Goal: Task Accomplishment & Management: Complete application form

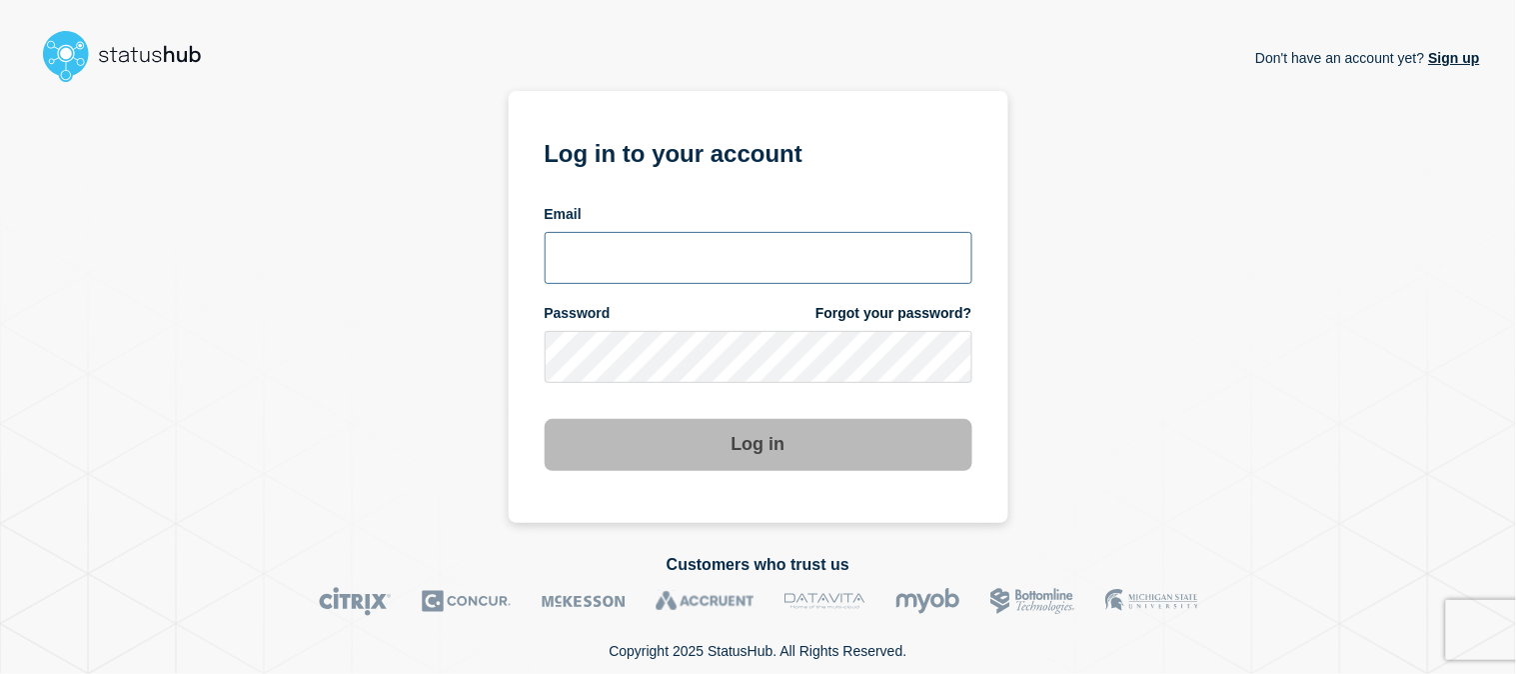
click at [689, 255] on input "email input" at bounding box center [759, 258] width 428 height 52
click at [689, 254] on input "emeric15" at bounding box center [759, 258] width 428 height 52
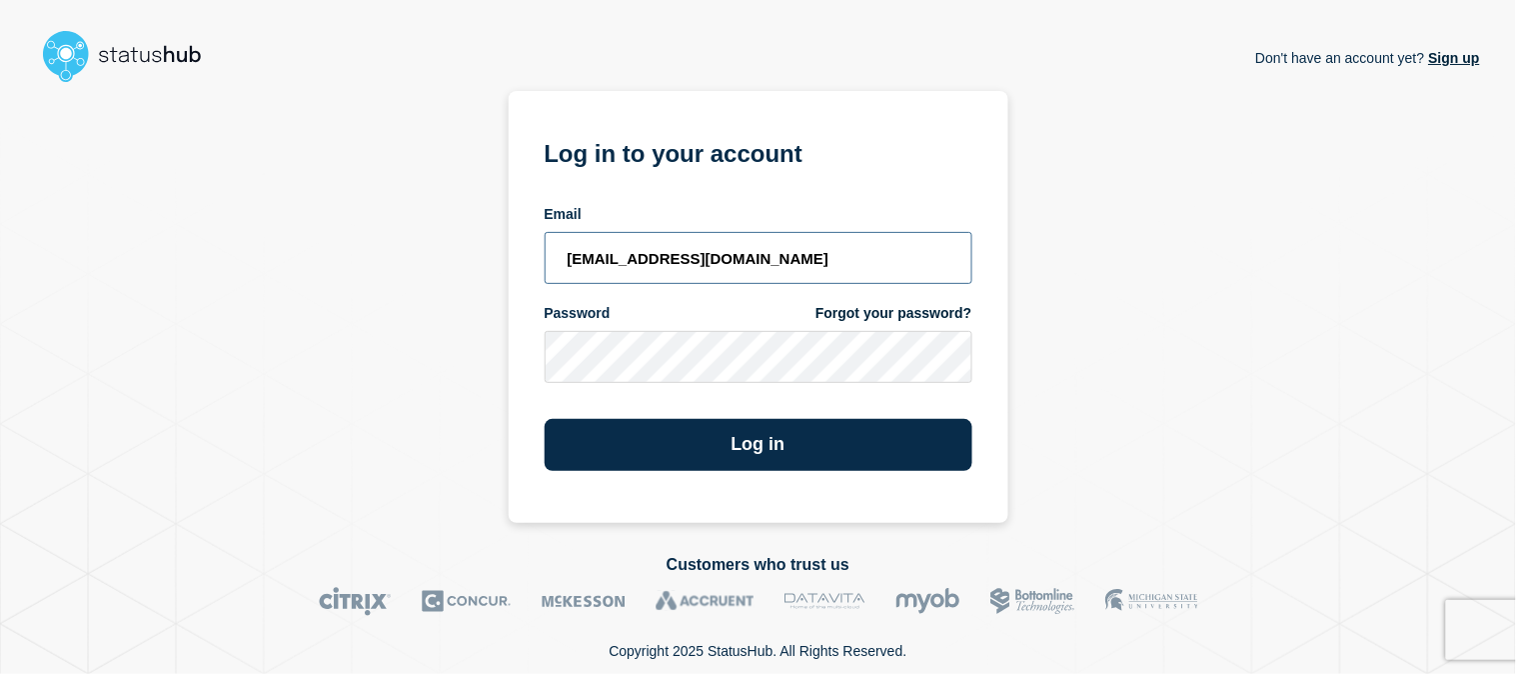
type input "emeric15@msu.edu"
click at [545, 419] on button "Log in" at bounding box center [759, 445] width 428 height 52
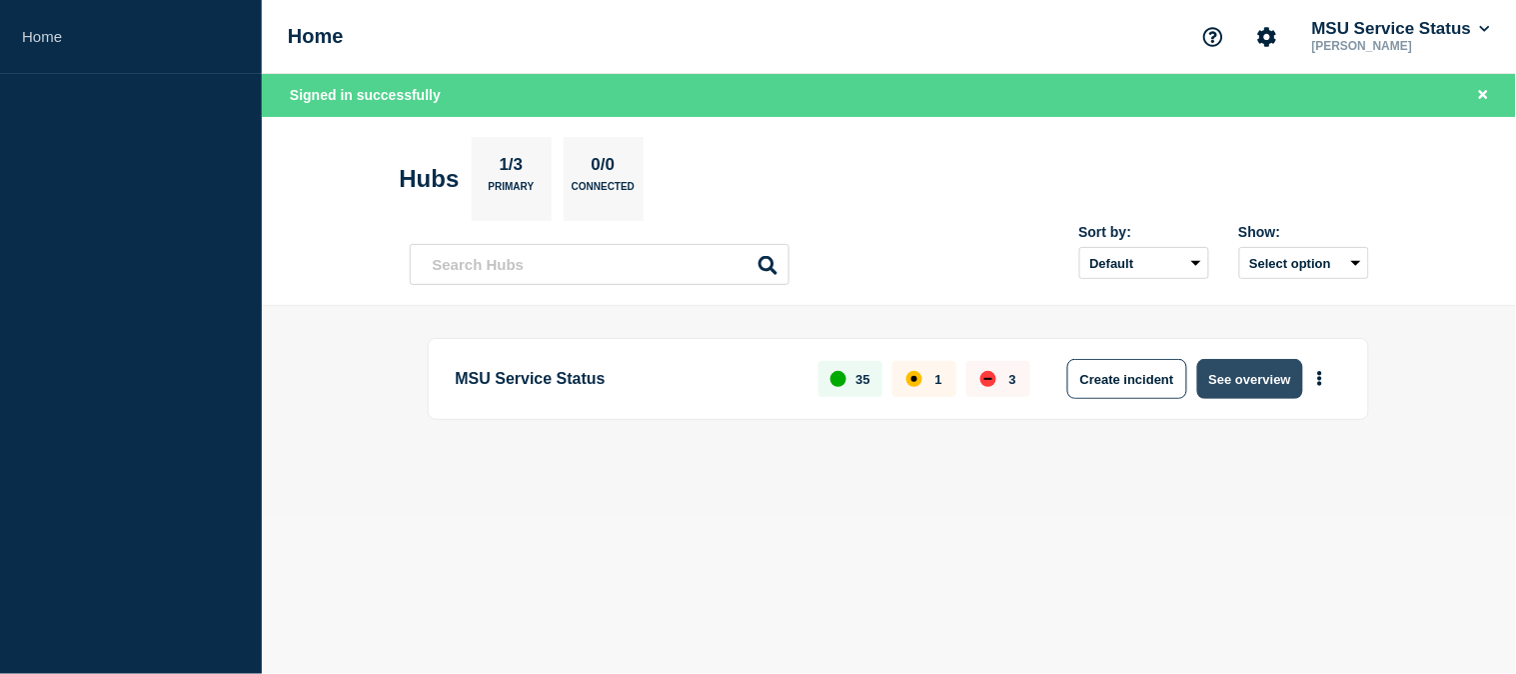
click at [1231, 383] on button "See overview" at bounding box center [1250, 379] width 106 height 40
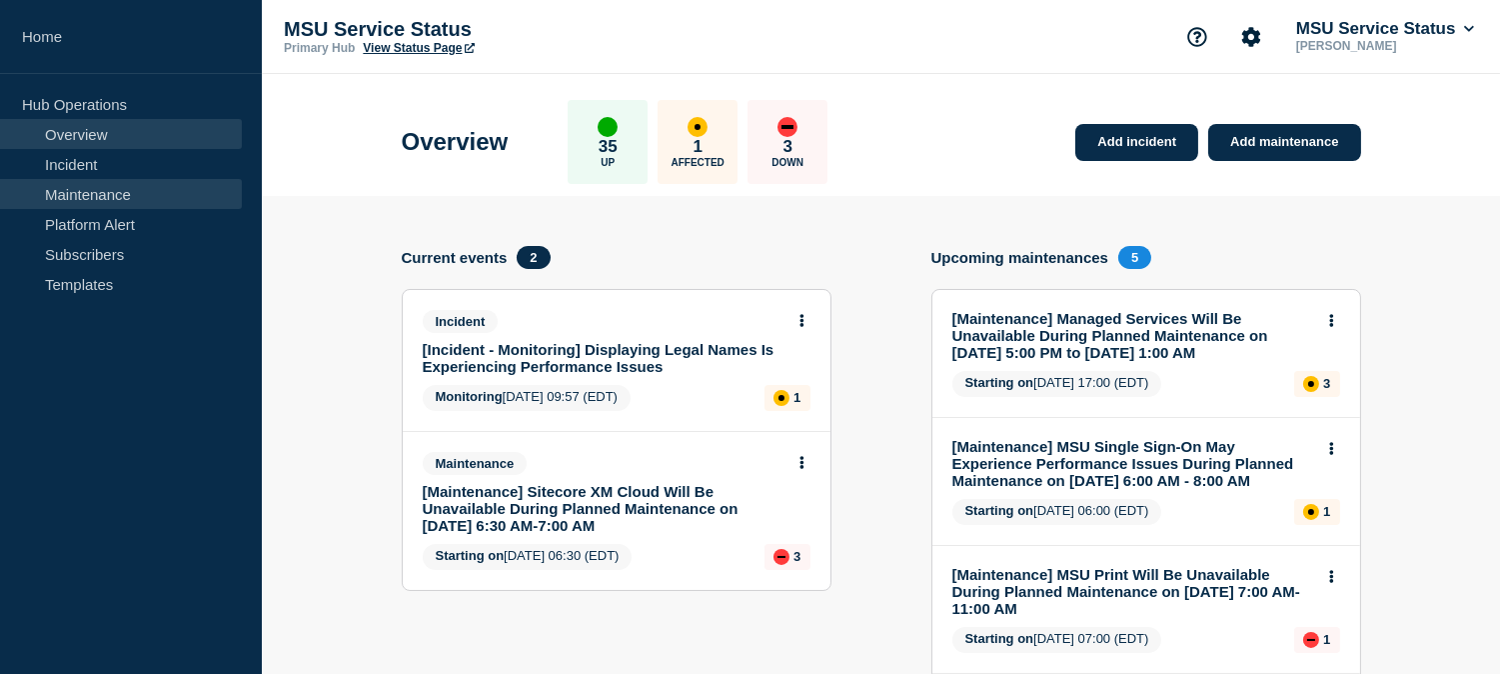
click at [158, 200] on link "Maintenance" at bounding box center [121, 194] width 242 height 30
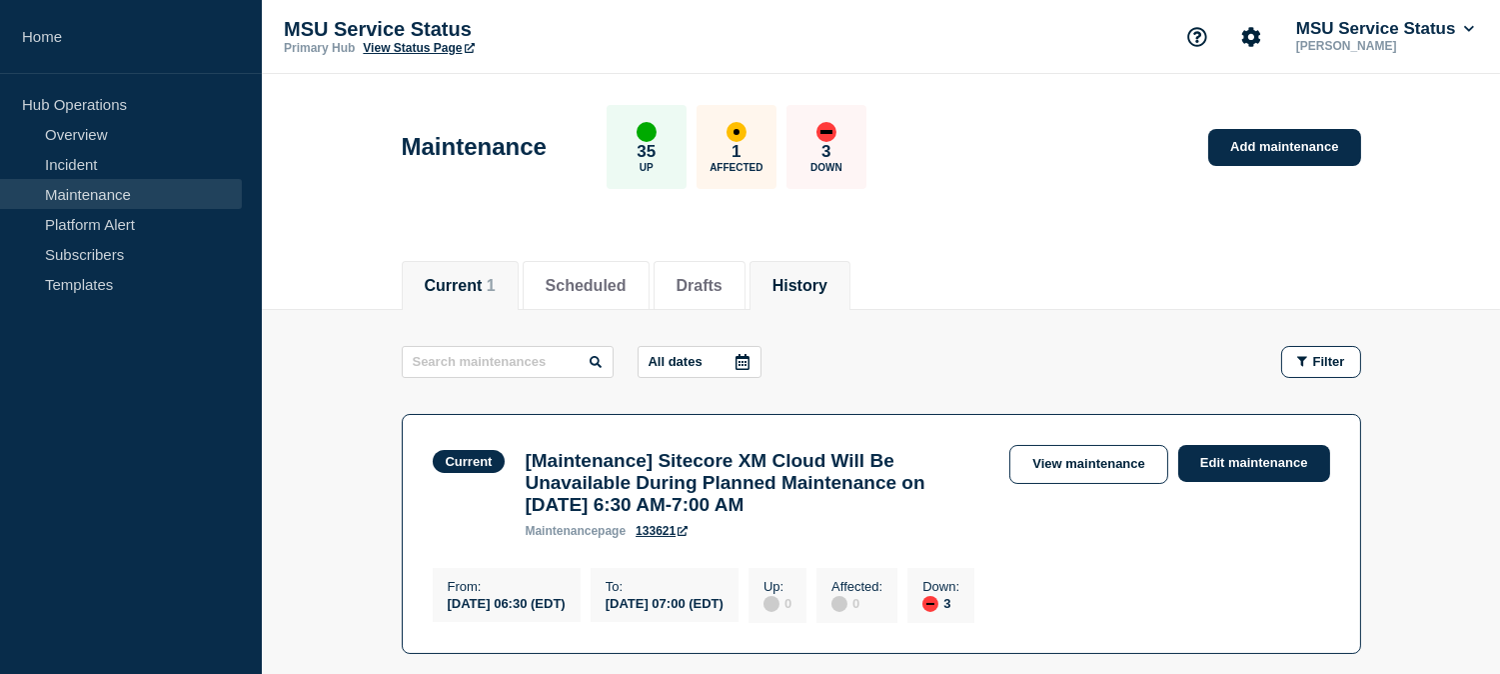
click at [850, 263] on li "History" at bounding box center [799, 285] width 101 height 49
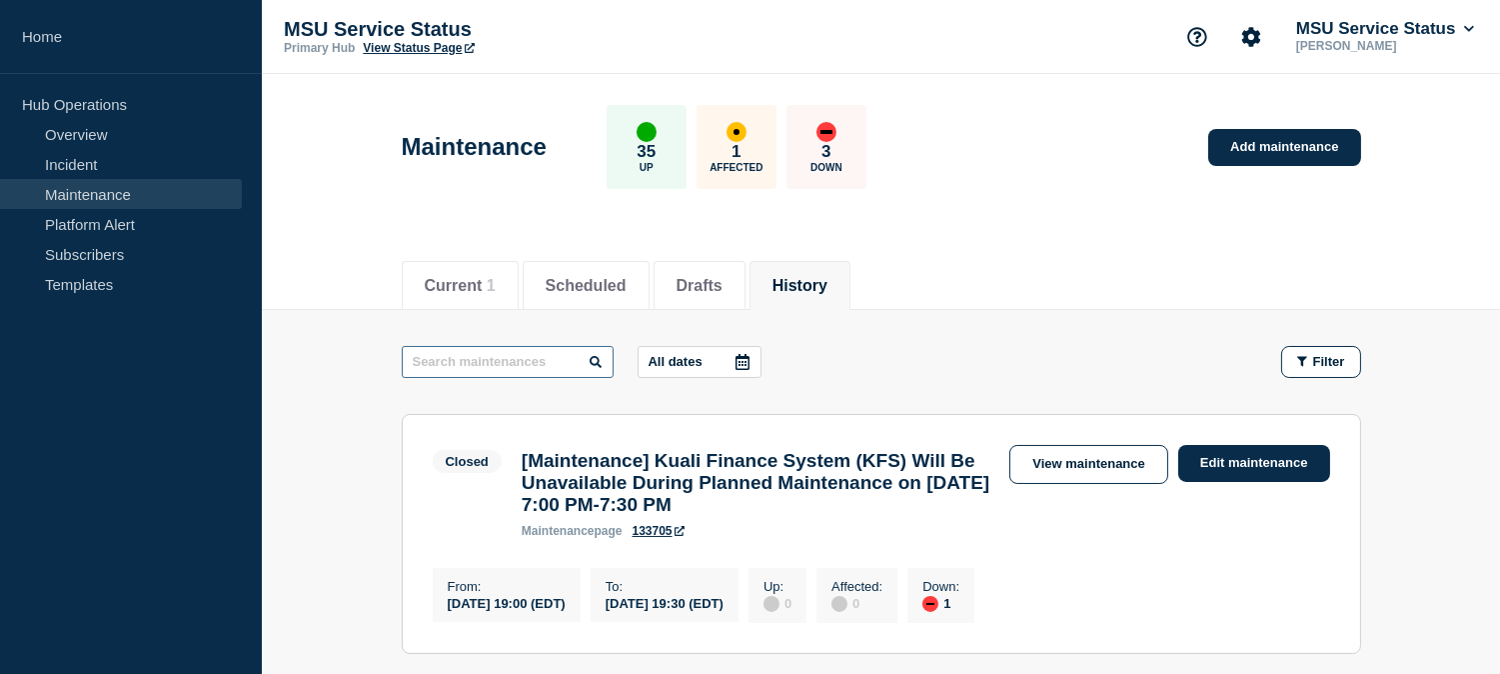
click at [555, 358] on input "text" at bounding box center [508, 362] width 212 height 32
type input "ebs"
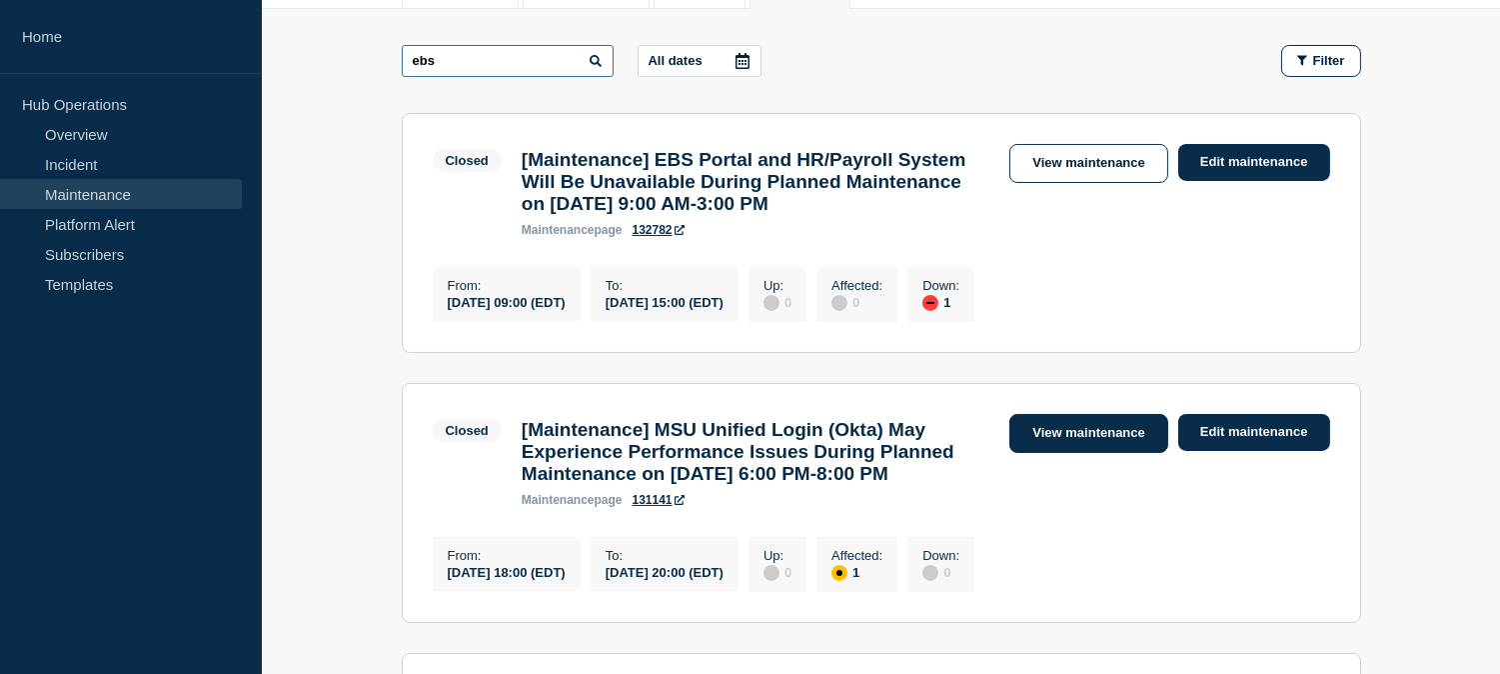
scroll to position [333, 0]
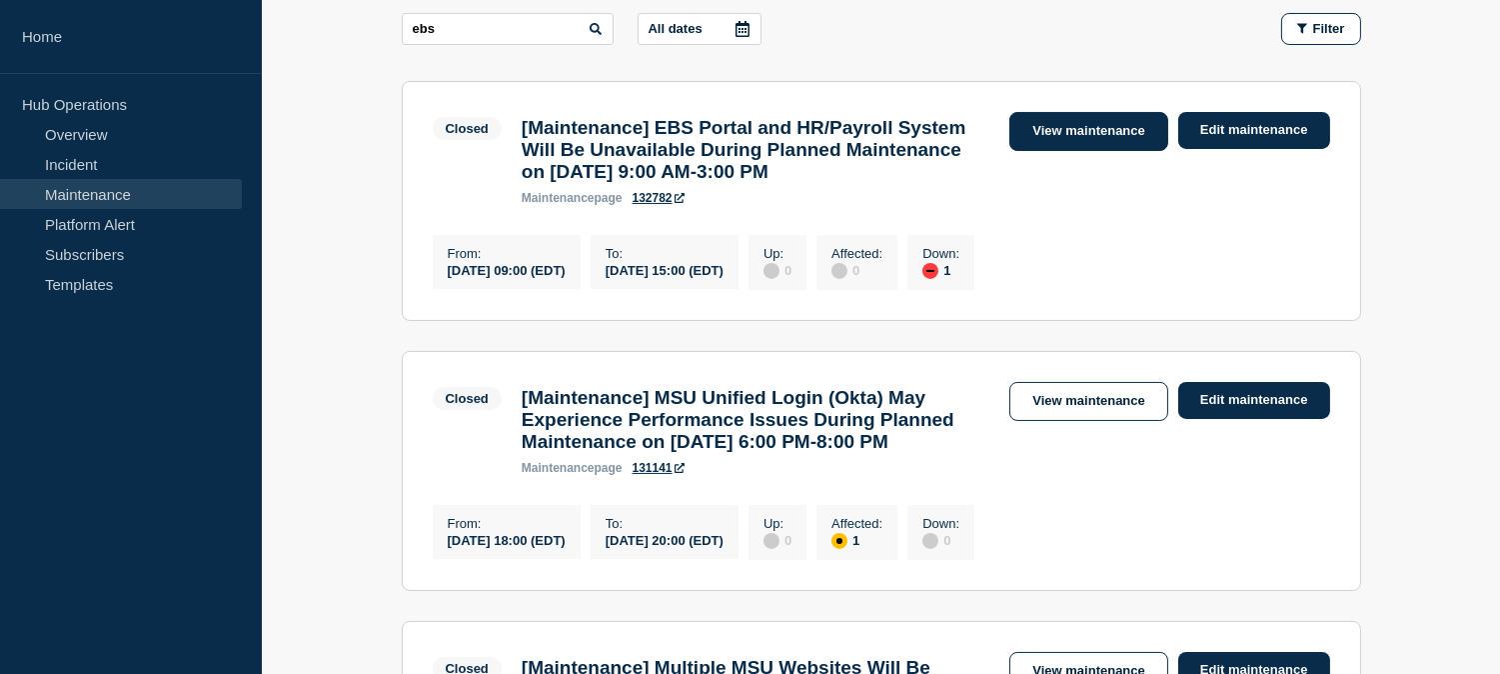
click at [1106, 130] on link "View maintenance" at bounding box center [1088, 131] width 158 height 39
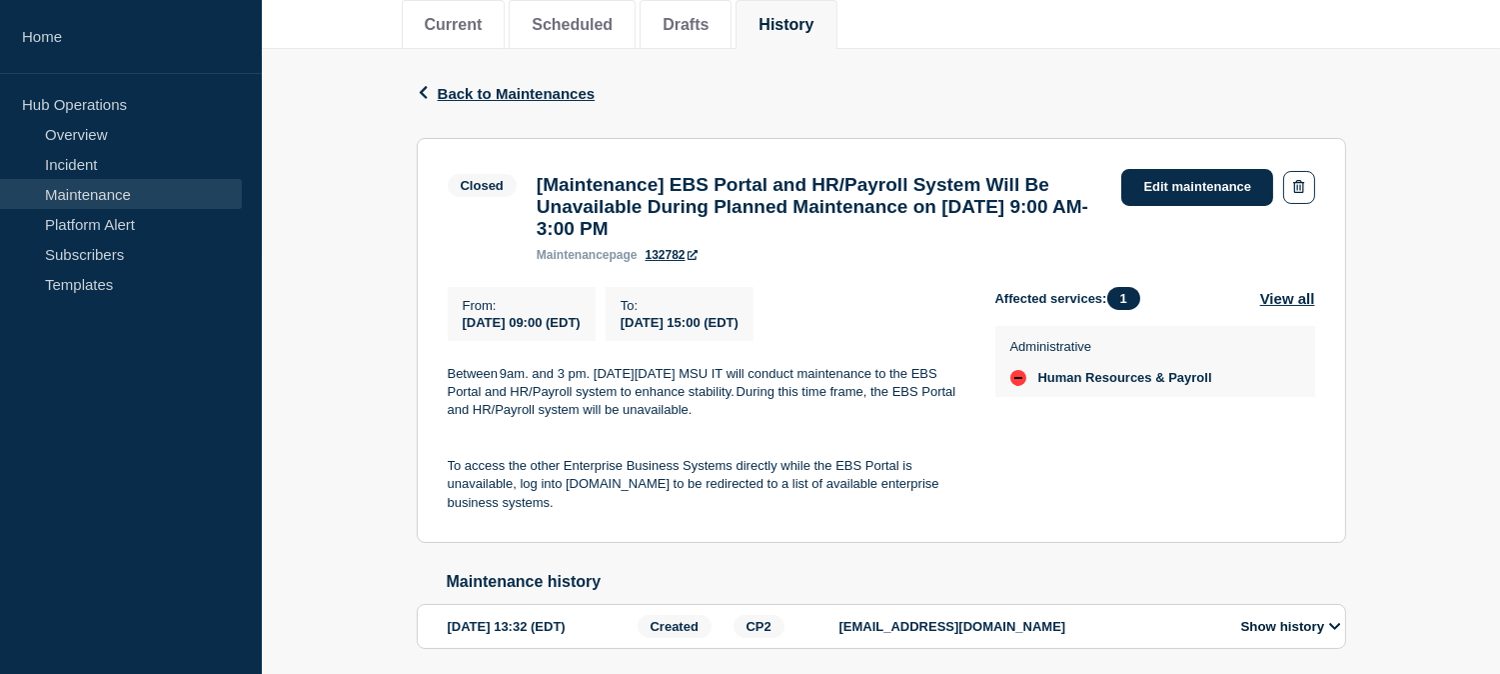
scroll to position [222, 0]
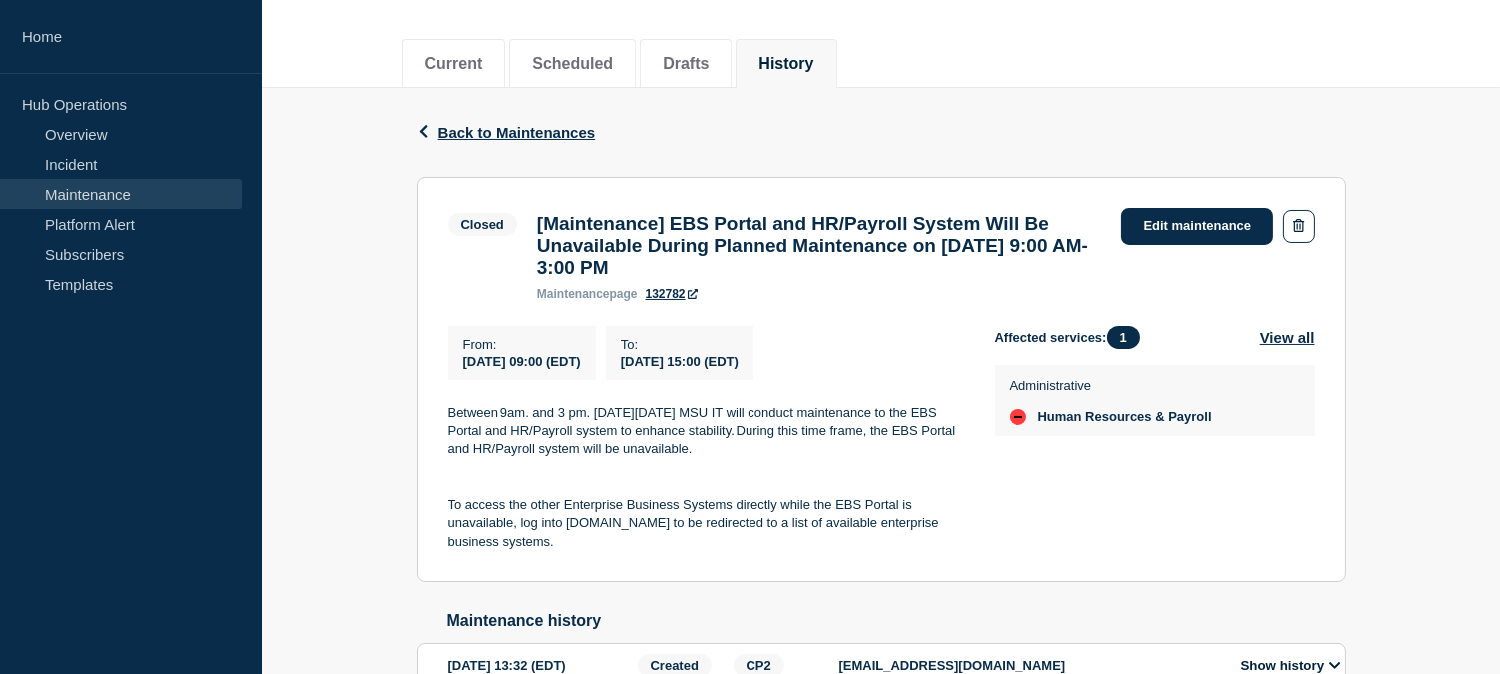
drag, startPoint x: 836, startPoint y: 290, endPoint x: 517, endPoint y: 225, distance: 326.3
click at [517, 225] on div "Closed [Maintenance] EBS Portal and HR/Payroll System Will Be Unavailable Durin…" at bounding box center [780, 254] width 665 height 93
copy div "[Maintenance] EBS Portal and HR/Payroll System Will Be Unavailable During Plann…"
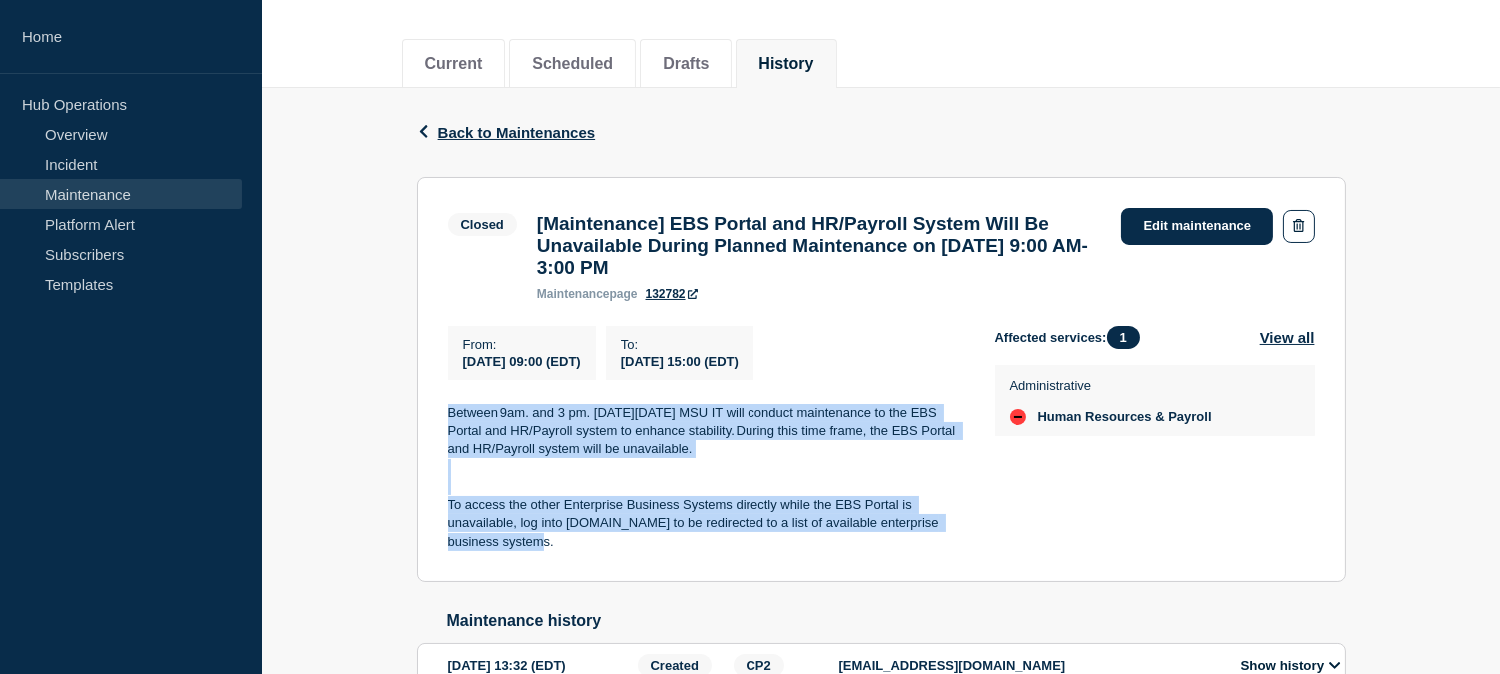
drag, startPoint x: 561, startPoint y: 568, endPoint x: 424, endPoint y: 403, distance: 214.3
click at [424, 403] on section "Closed [Maintenance] EBS Portal and HR/Payroll System Will Be Unavailable Durin…" at bounding box center [881, 380] width 929 height 406
copy div "Between 9am. and 3 pm. on Sunday, August 17, 2025 MSU IT will conduct maintenan…"
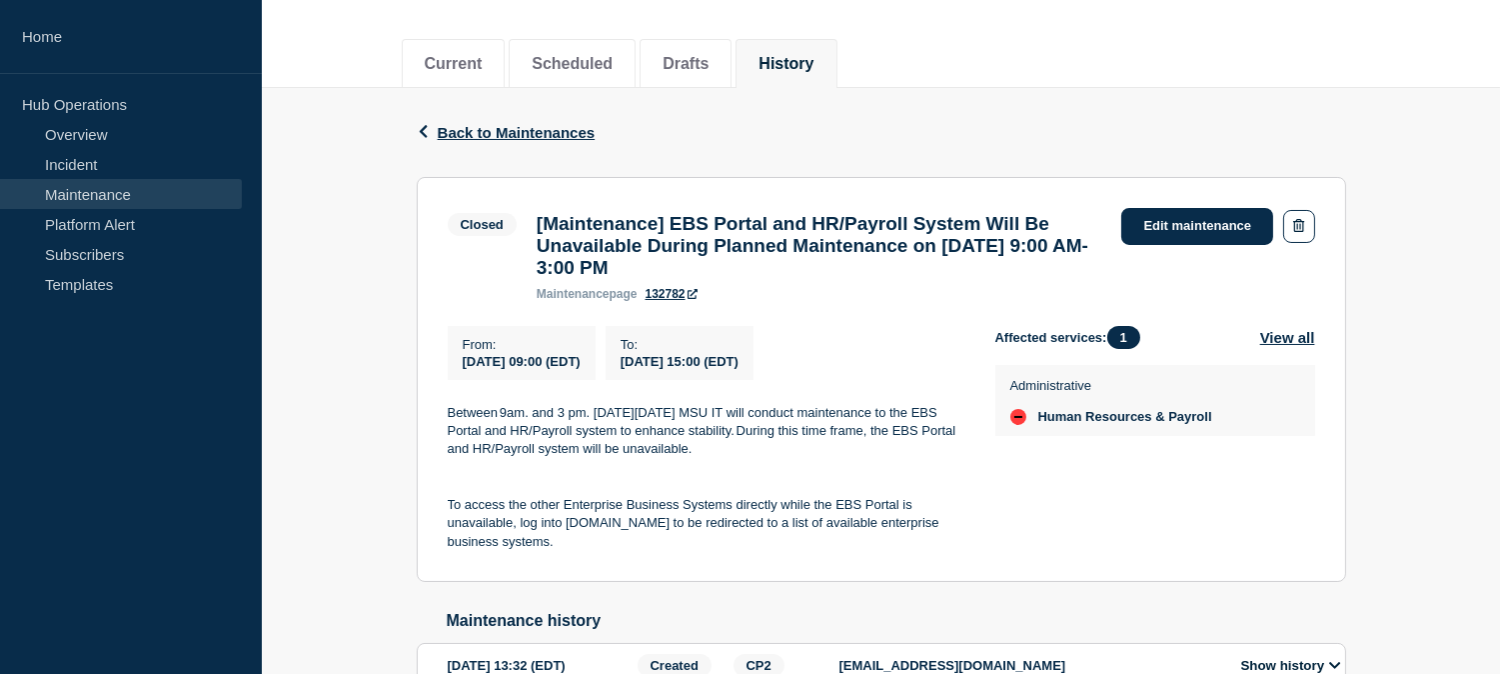
click at [899, 362] on div "From : 2025-08-17 09:00 (EDT) To : 2025-08-17 15:00 (EDT)" at bounding box center [722, 353] width 548 height 54
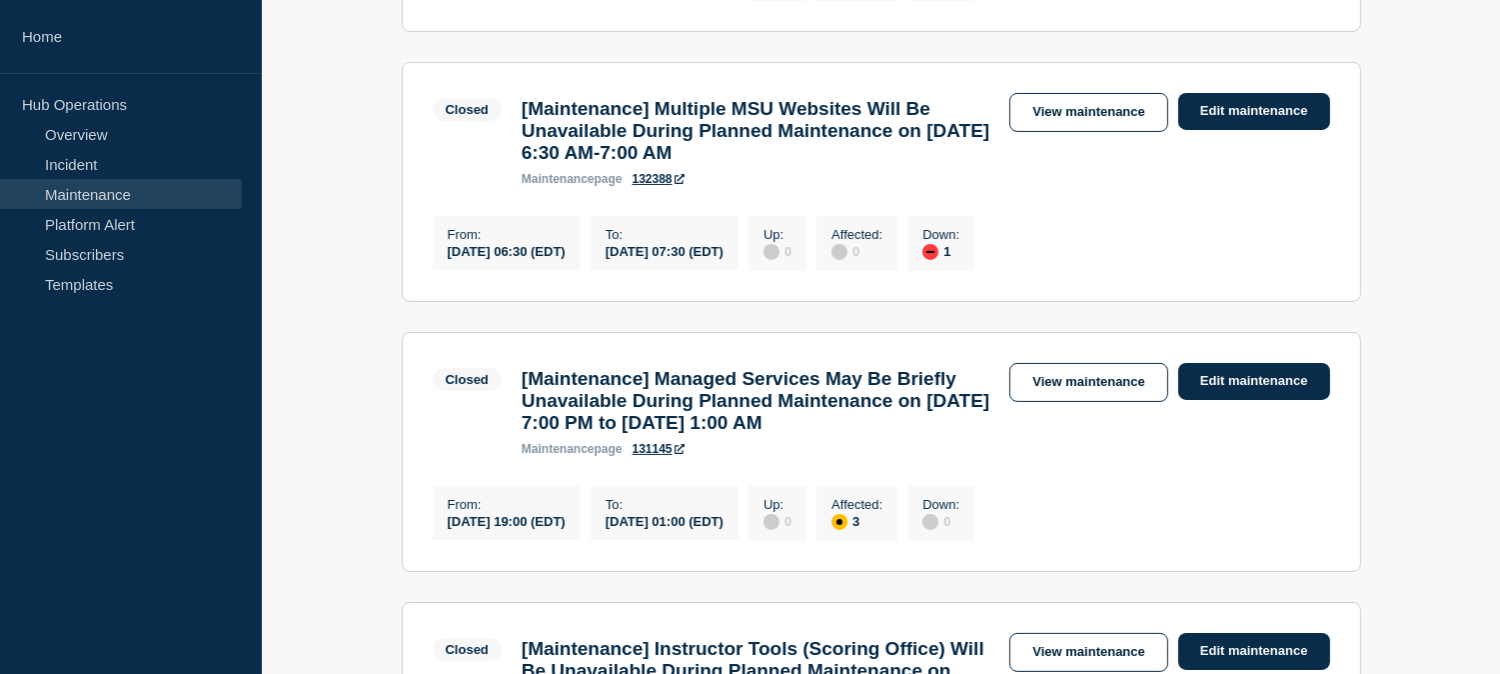
scroll to position [999, 0]
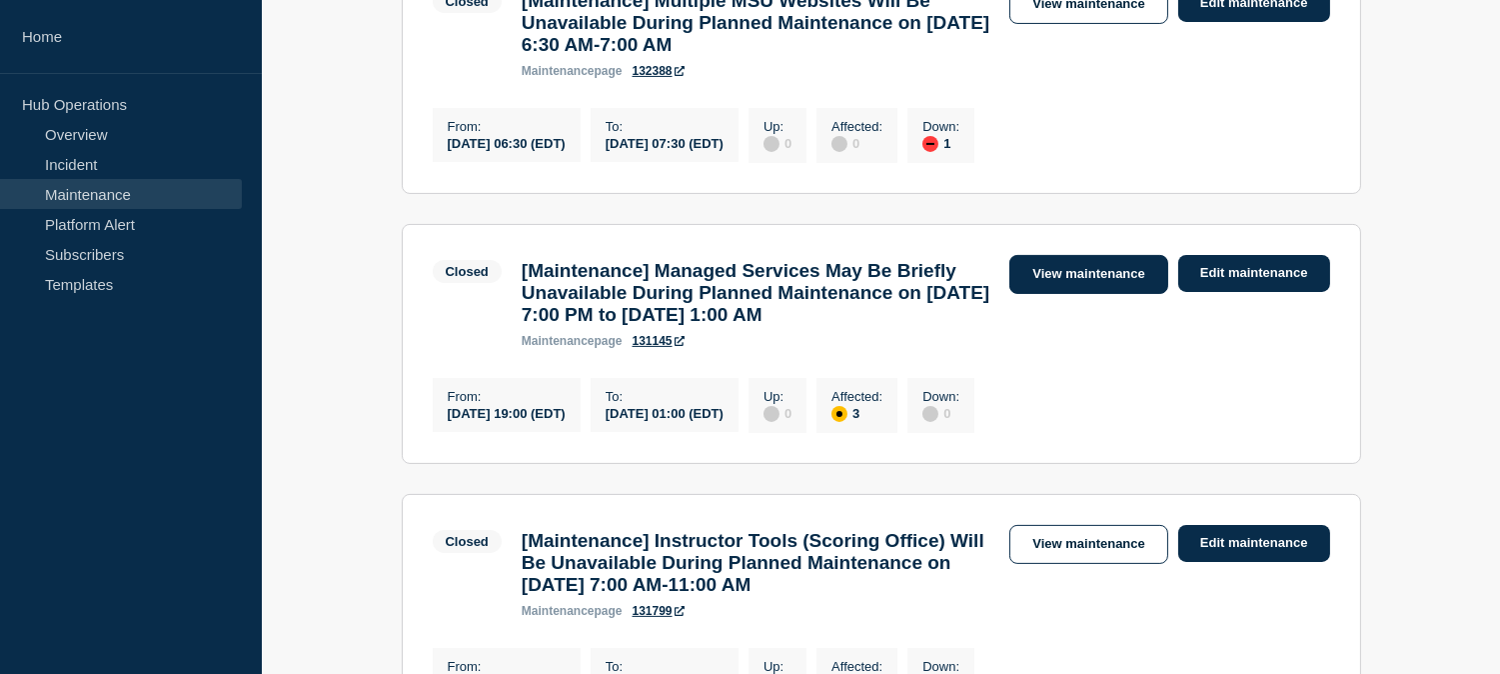
click at [1117, 294] on link "View maintenance" at bounding box center [1088, 274] width 158 height 39
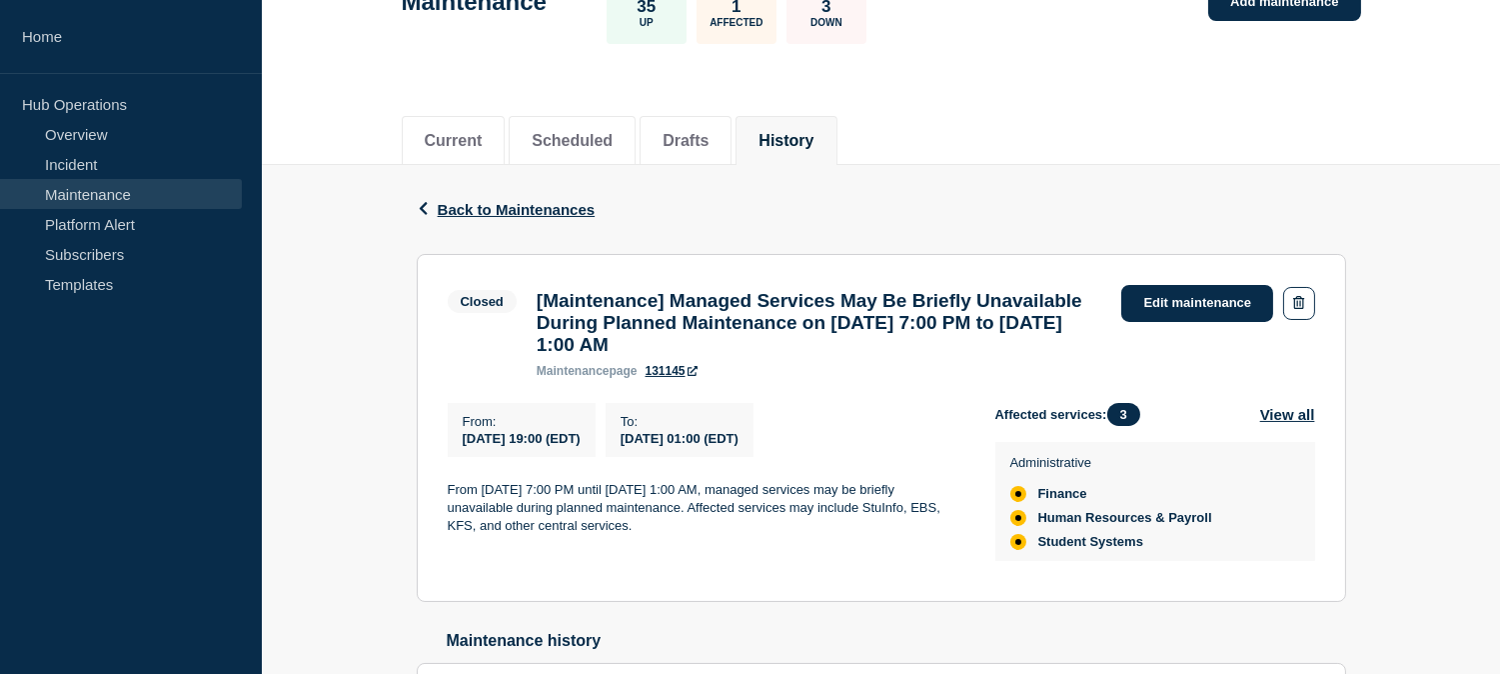
scroll to position [333, 0]
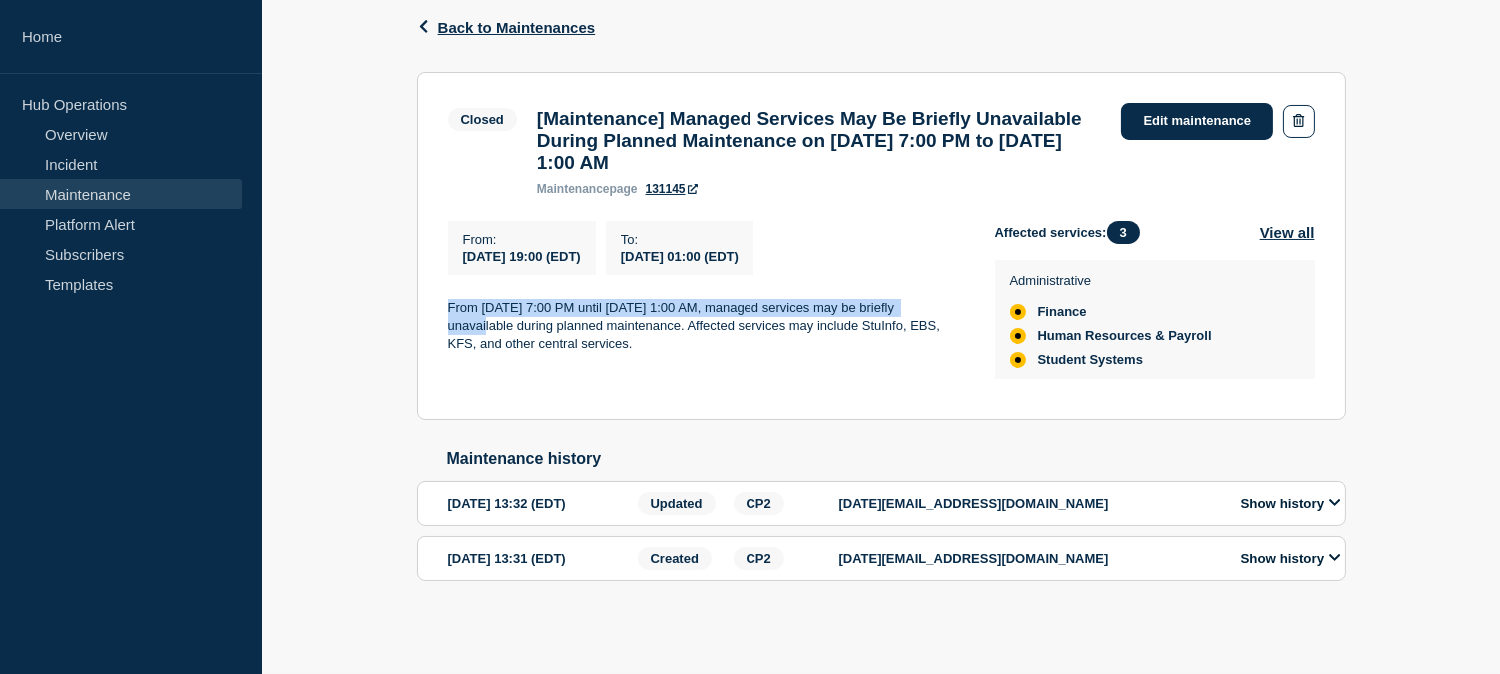
drag, startPoint x: 446, startPoint y: 314, endPoint x: 934, endPoint y: 316, distance: 488.6
click at [934, 316] on p "From Tuesday, August 5th 2025 at 7:00 PM until Wednesday, August 6th at 1:00 AM…" at bounding box center [706, 326] width 516 height 55
copy p "From Tuesday, August 5th 2025 at 7:00 PM until Wednesday, August 6th at 1:00 AM,"
drag, startPoint x: 744, startPoint y: 160, endPoint x: 990, endPoint y: 166, distance: 245.9
click at [990, 166] on h3 "[Maintenance] Managed Services May Be Briefly Unavailable During Planned Mainte…" at bounding box center [820, 141] width 566 height 66
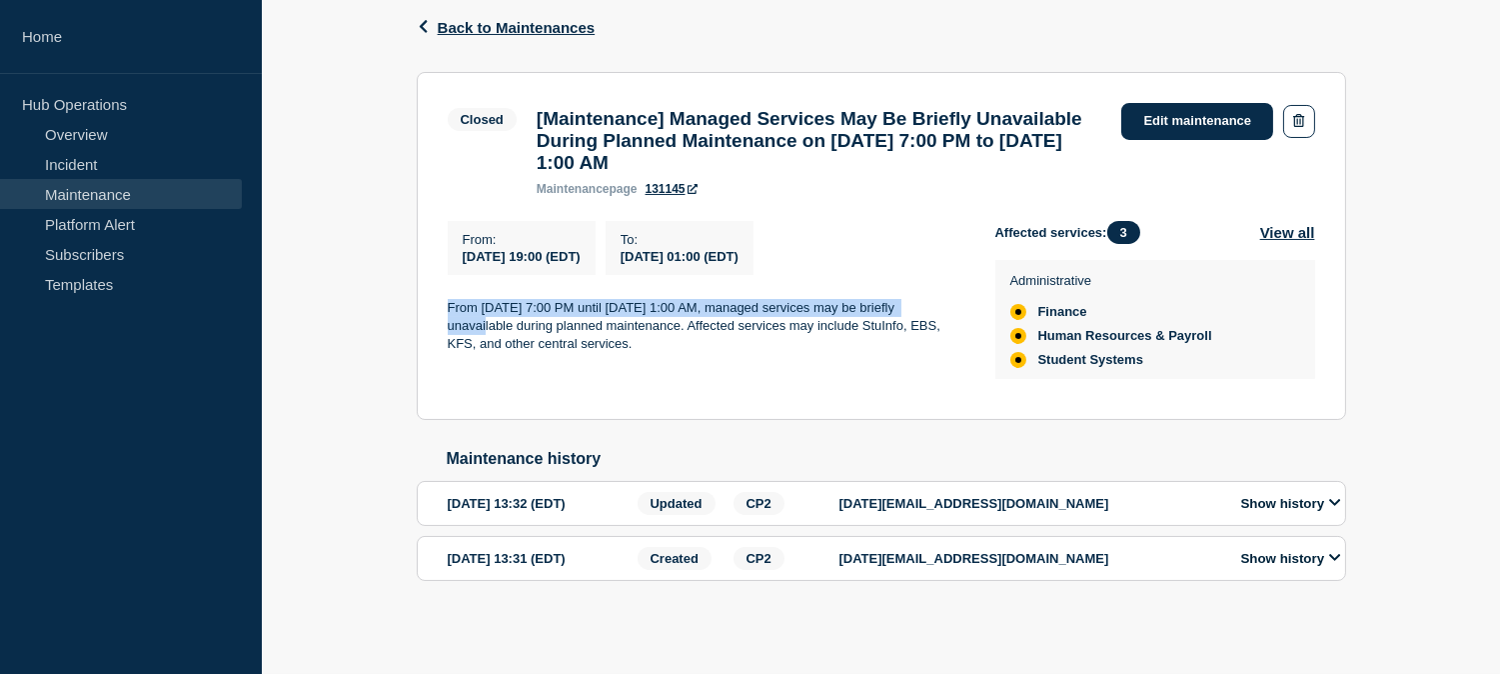
copy h3 "to 08/06/2025 1:00 AM"
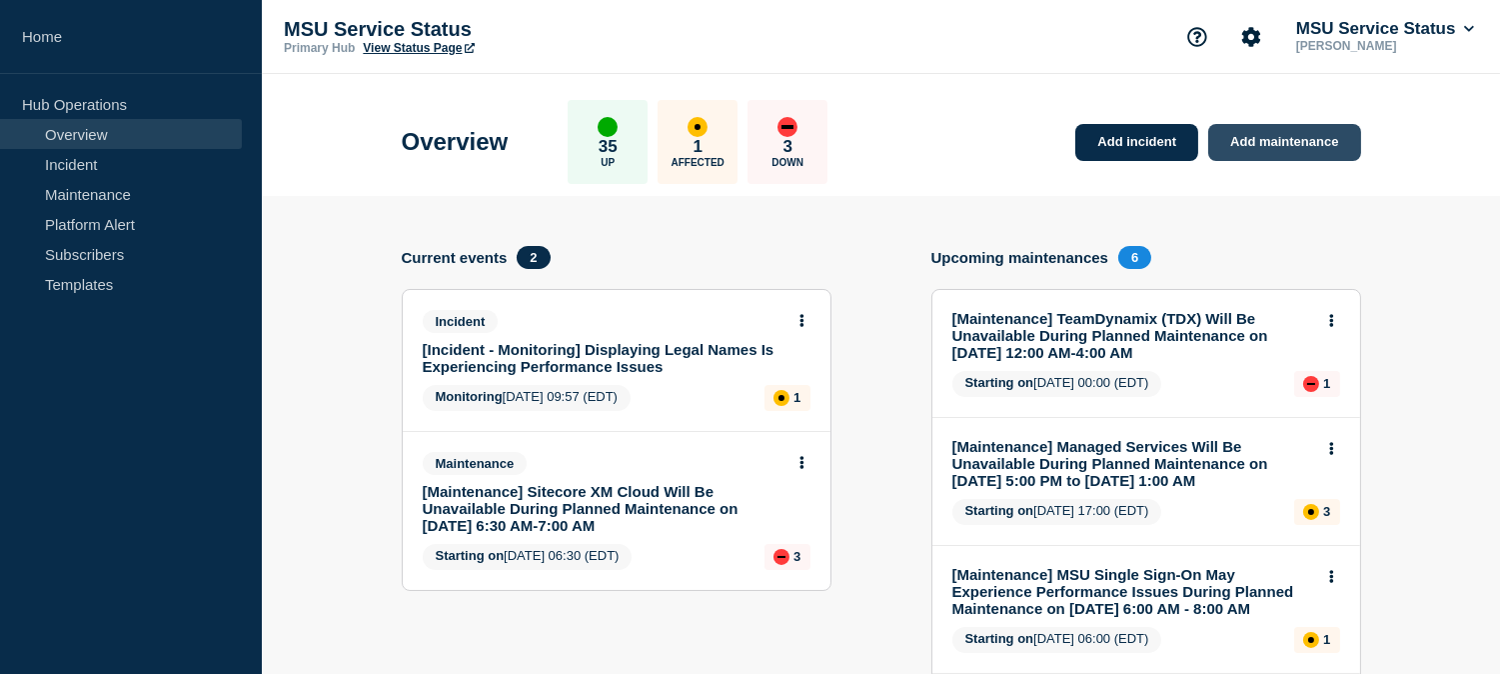
click at [1264, 141] on link "Add maintenance" at bounding box center [1284, 142] width 152 height 37
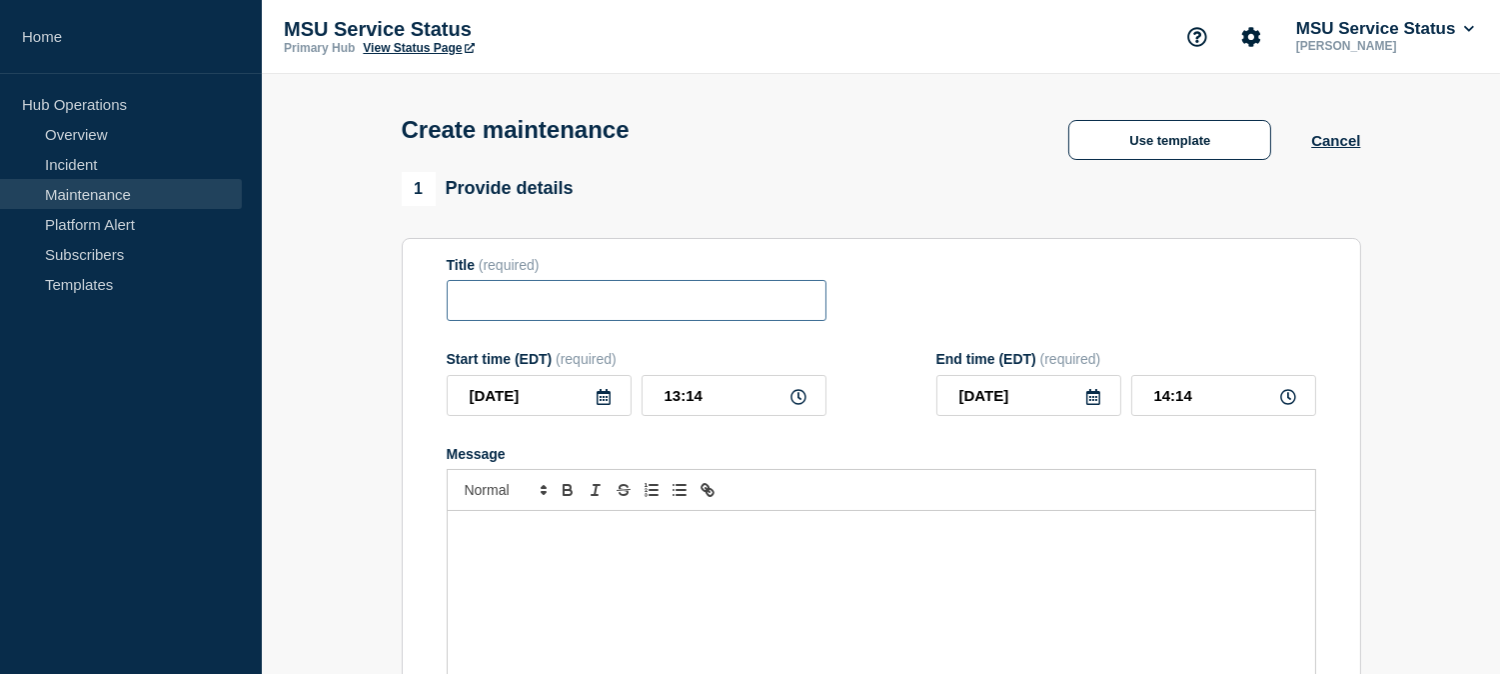
click at [654, 313] on input "Title" at bounding box center [637, 300] width 380 height 41
paste input "[Maintenance] EBS Portal and HR/Payroll System Will Be Unavailable During Plann…"
type input "[Maintenance] EBS Portal and HR/Payroll System Will Be Unavailable During Plann…"
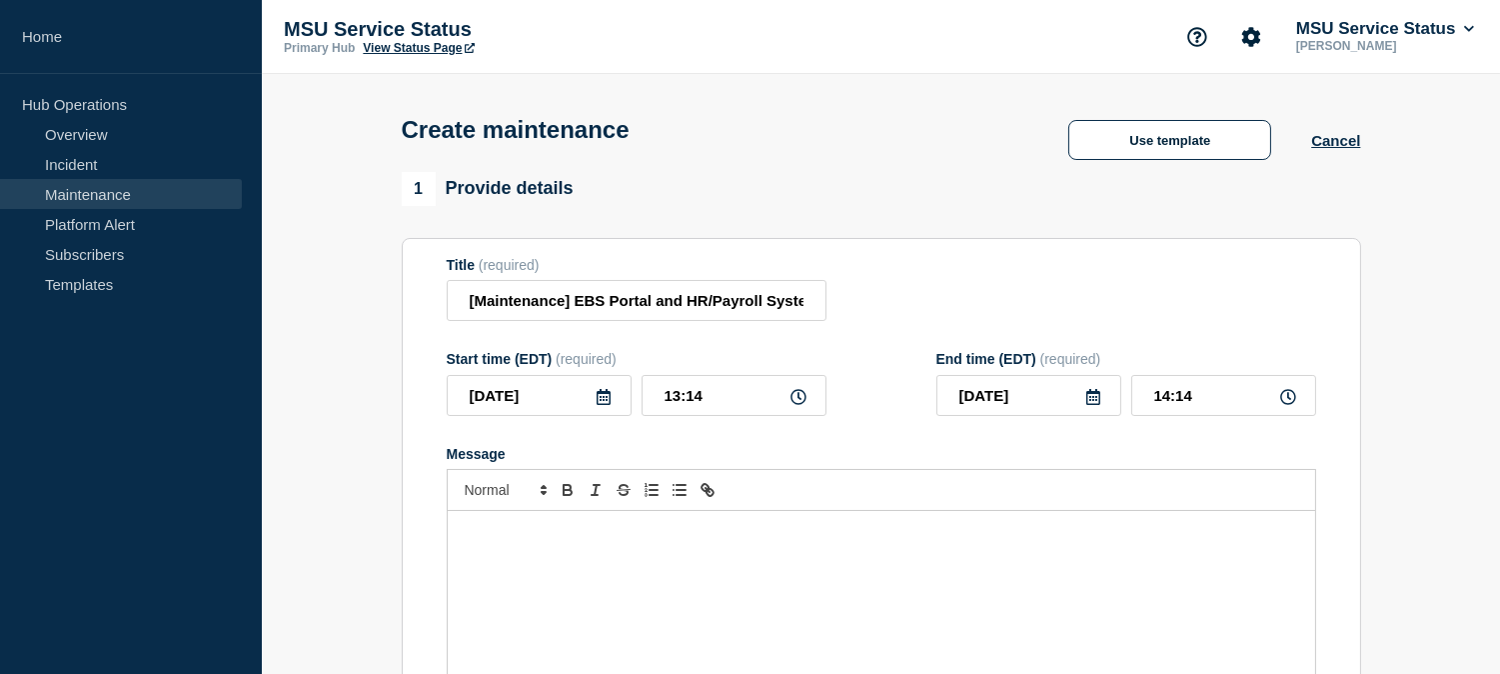
click at [819, 593] on div "Message" at bounding box center [881, 631] width 867 height 240
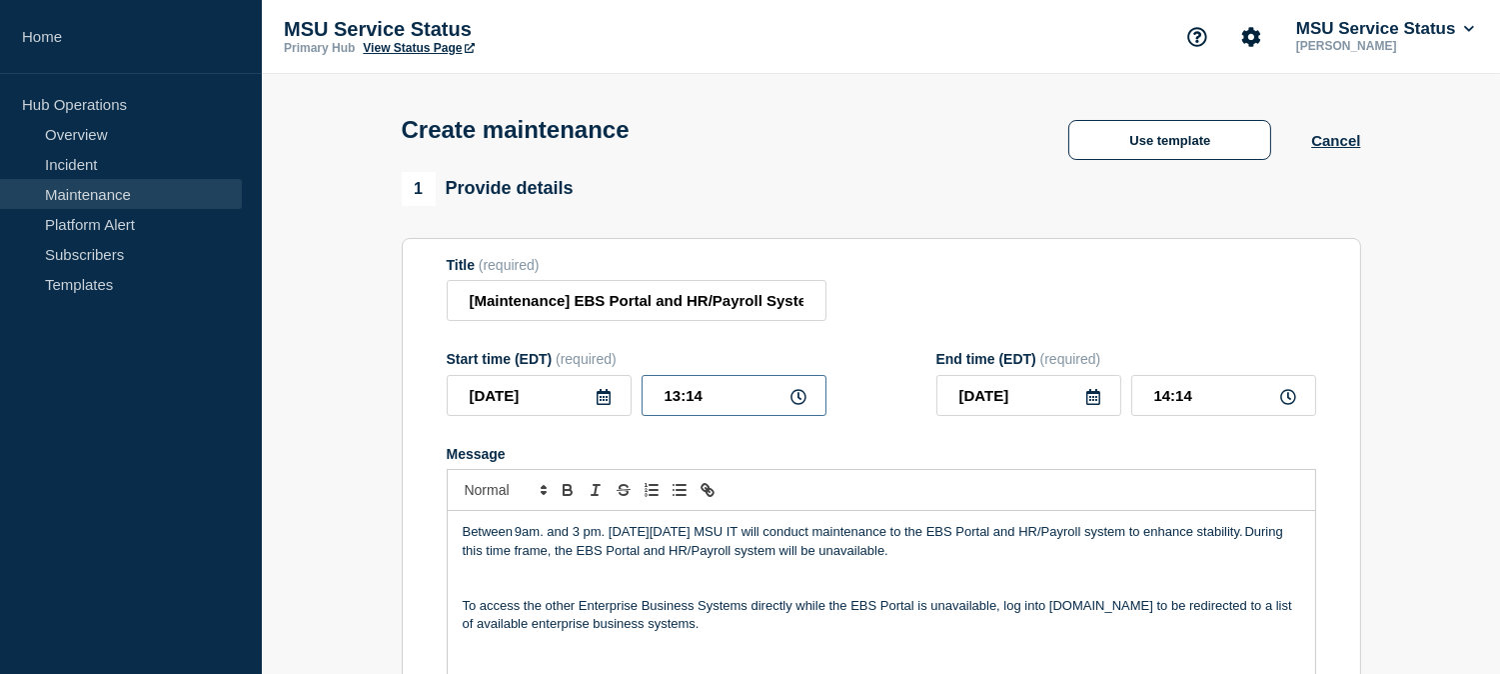
drag, startPoint x: 749, startPoint y: 392, endPoint x: 623, endPoint y: 403, distance: 127.4
click at [623, 403] on div "[DATE] 13:14" at bounding box center [637, 395] width 380 height 41
type input "19:00"
type input "20:00"
click at [596, 401] on icon at bounding box center [604, 397] width 16 height 16
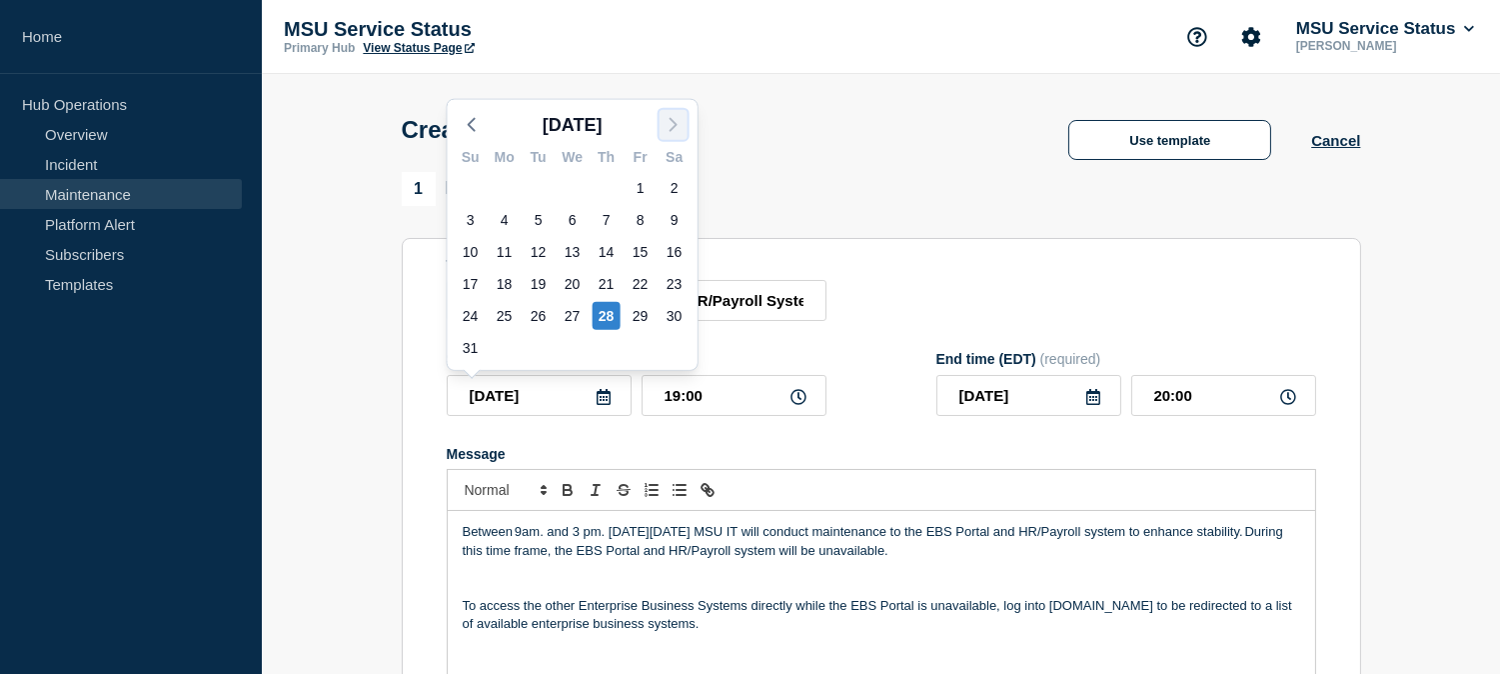
click at [680, 125] on icon "button" at bounding box center [674, 125] width 24 height 24
click at [640, 192] on div "5" at bounding box center [641, 188] width 28 height 28
type input "[DATE]"
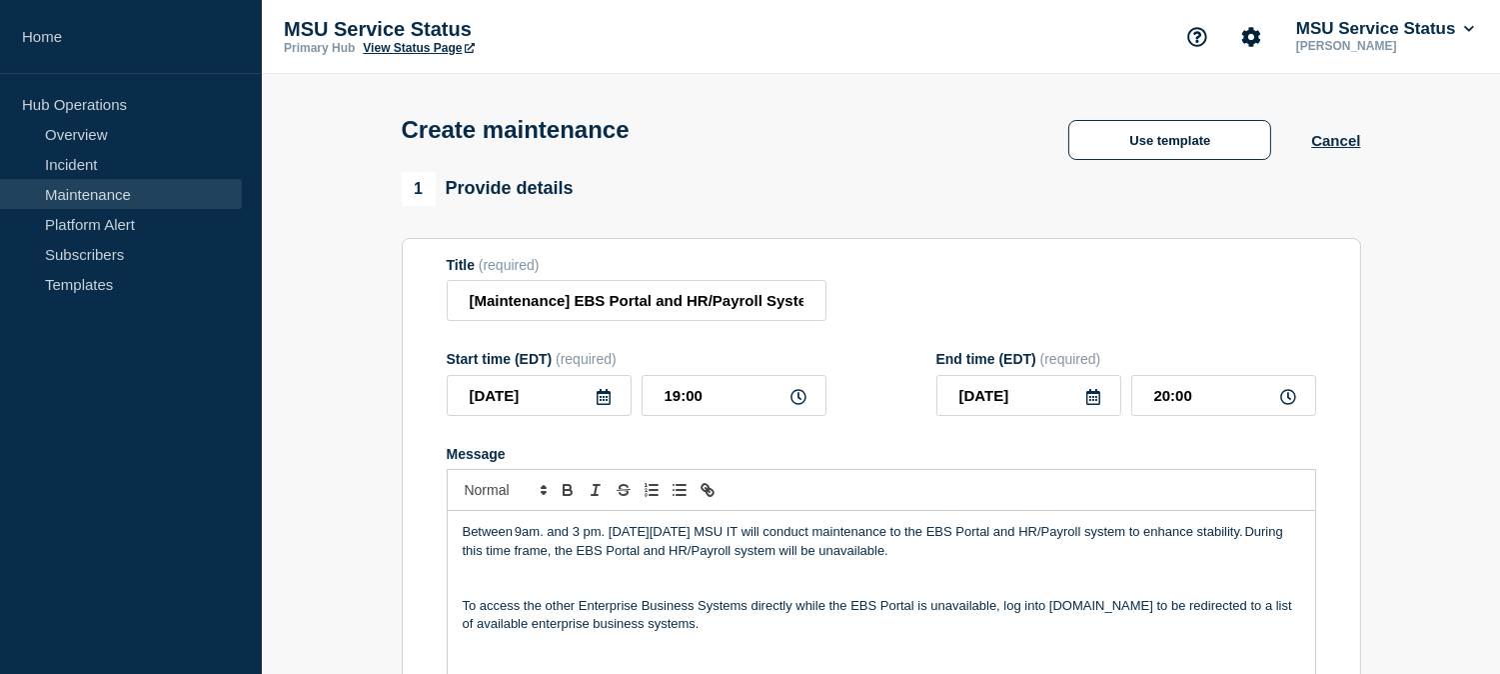
click at [1097, 403] on icon at bounding box center [1093, 397] width 16 height 16
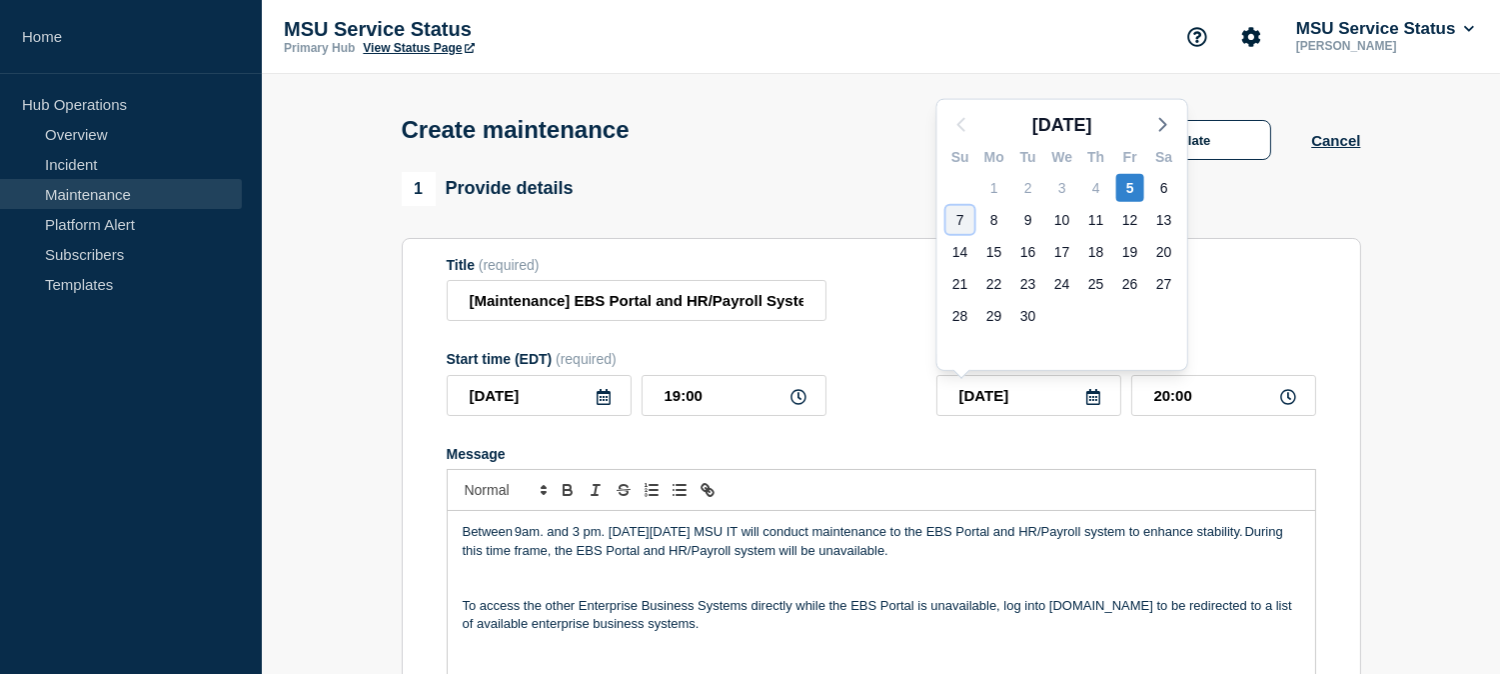
click at [954, 217] on div "7" at bounding box center [960, 220] width 28 height 28
type input "[DATE]"
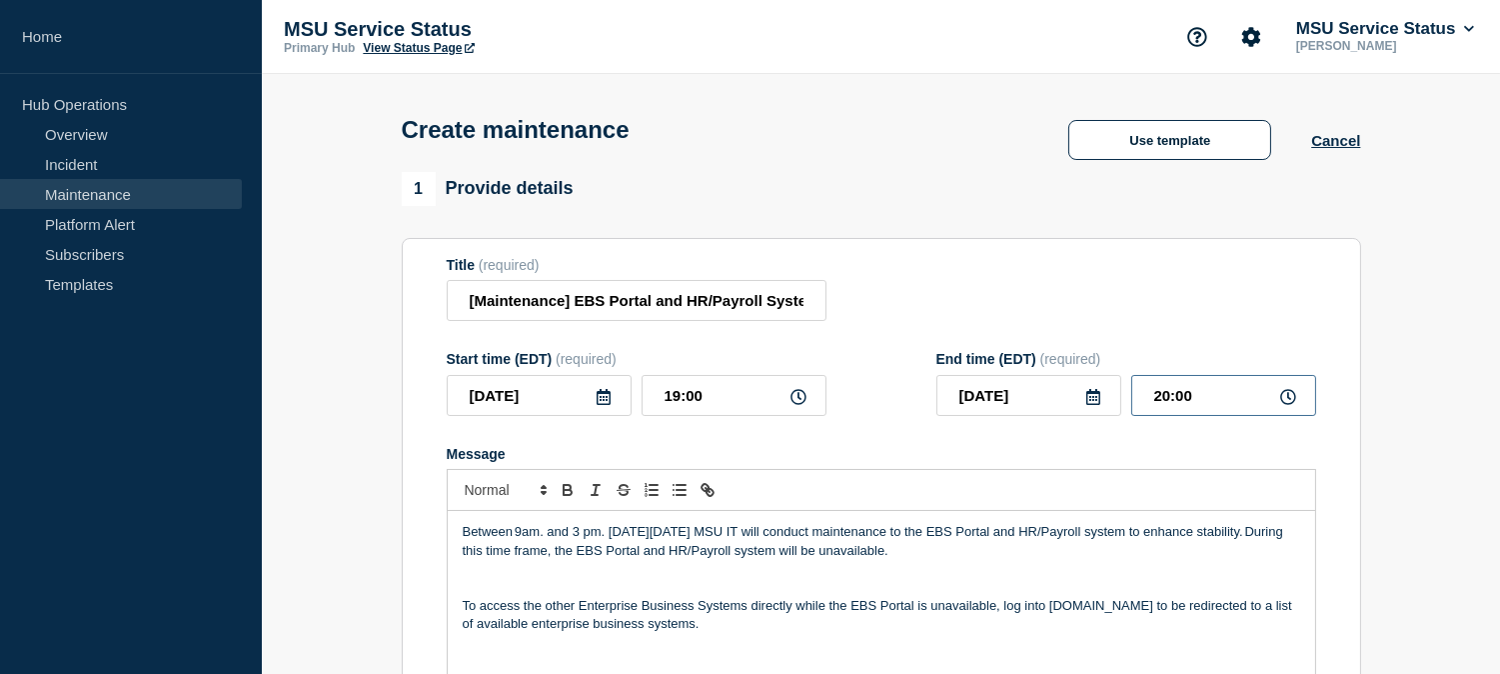
drag, startPoint x: 1229, startPoint y: 396, endPoint x: 1102, endPoint y: 402, distance: 127.0
click at [1102, 402] on div "[DATE] 20:00" at bounding box center [1126, 395] width 380 height 41
type input "12:00"
click at [1211, 336] on form "Title (required) [Maintenance] EBS Portal and HR/Payroll System Will Be Unavail…" at bounding box center [881, 524] width 869 height 535
click at [475, 295] on input "[Maintenance] EBS Portal and HR/Payroll System Will Be Unavailable During Plann…" at bounding box center [637, 300] width 380 height 41
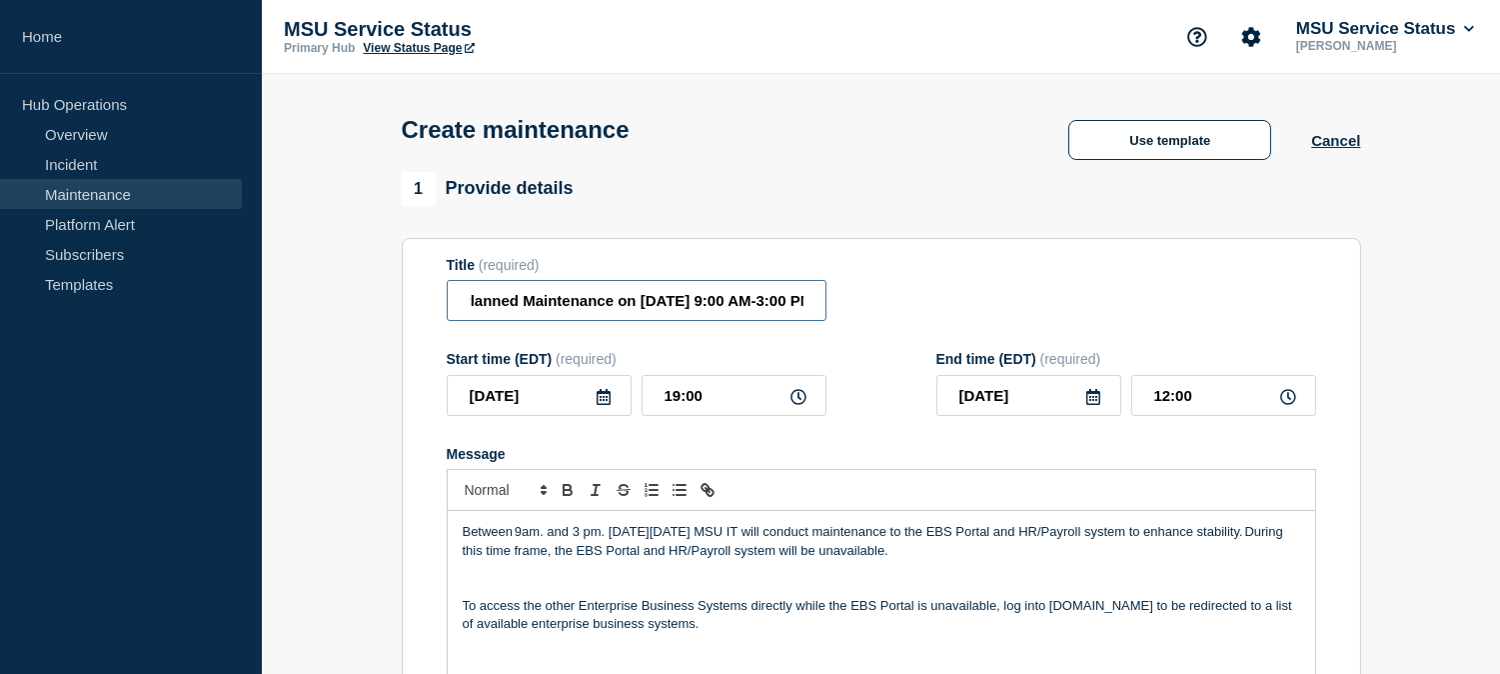
scroll to position [0, 593]
click at [620, 302] on input "[Maintenance] EBS Portal and HR/Payroll System Will Be Unavailable During Plann…" at bounding box center [637, 300] width 380 height 41
click at [645, 294] on input "[Maintenance] EBS Portal and HR/Payroll System Will Be Unavailable During Plann…" at bounding box center [637, 300] width 380 height 41
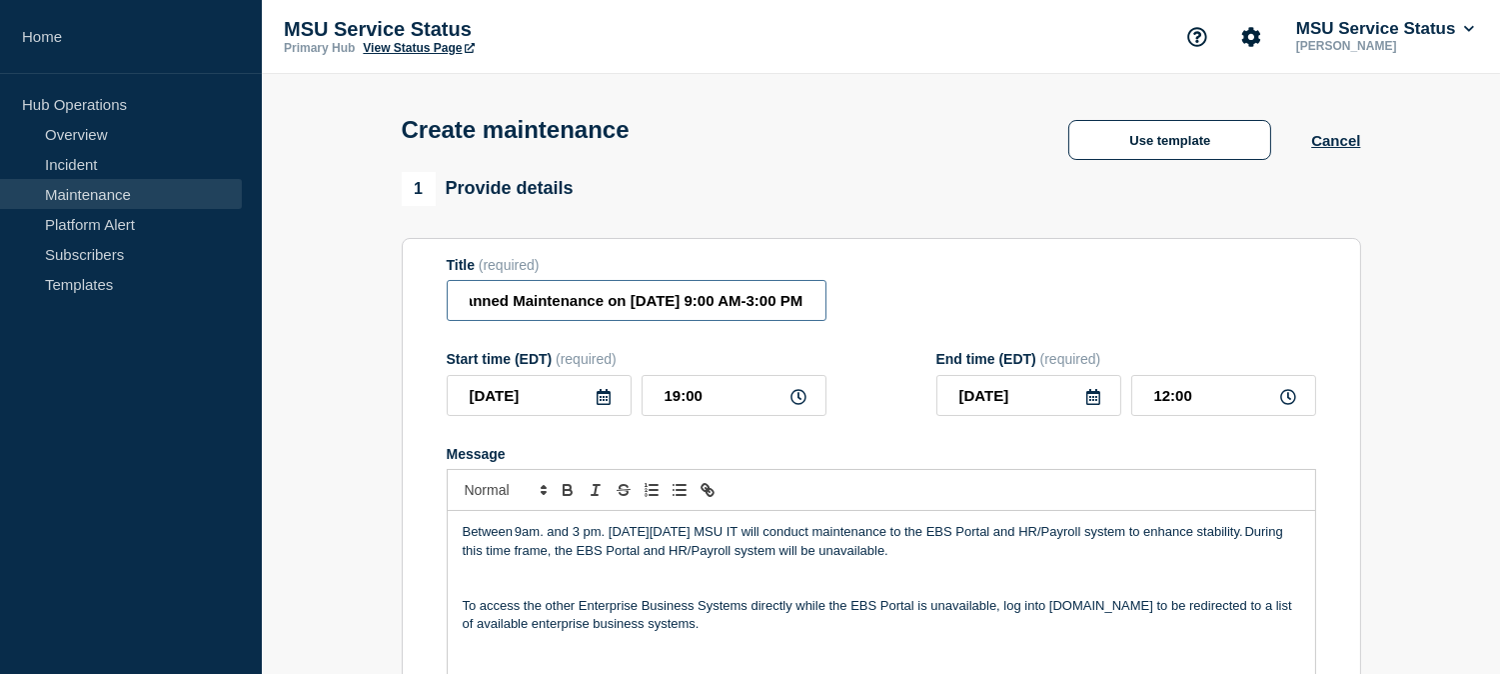
click at [707, 302] on input "[Maintenance] EBS Portal and HR/Payroll System Will Be Unavailable During Plann…" at bounding box center [637, 300] width 380 height 41
click at [743, 302] on input "[Maintenance] EBS Portal and HR/Payroll System Will Be Unavailable During Plann…" at bounding box center [637, 300] width 380 height 41
type input "[Maintenance] EBS Portal and HR/Payroll System Will Be Unavailable During Plann…"
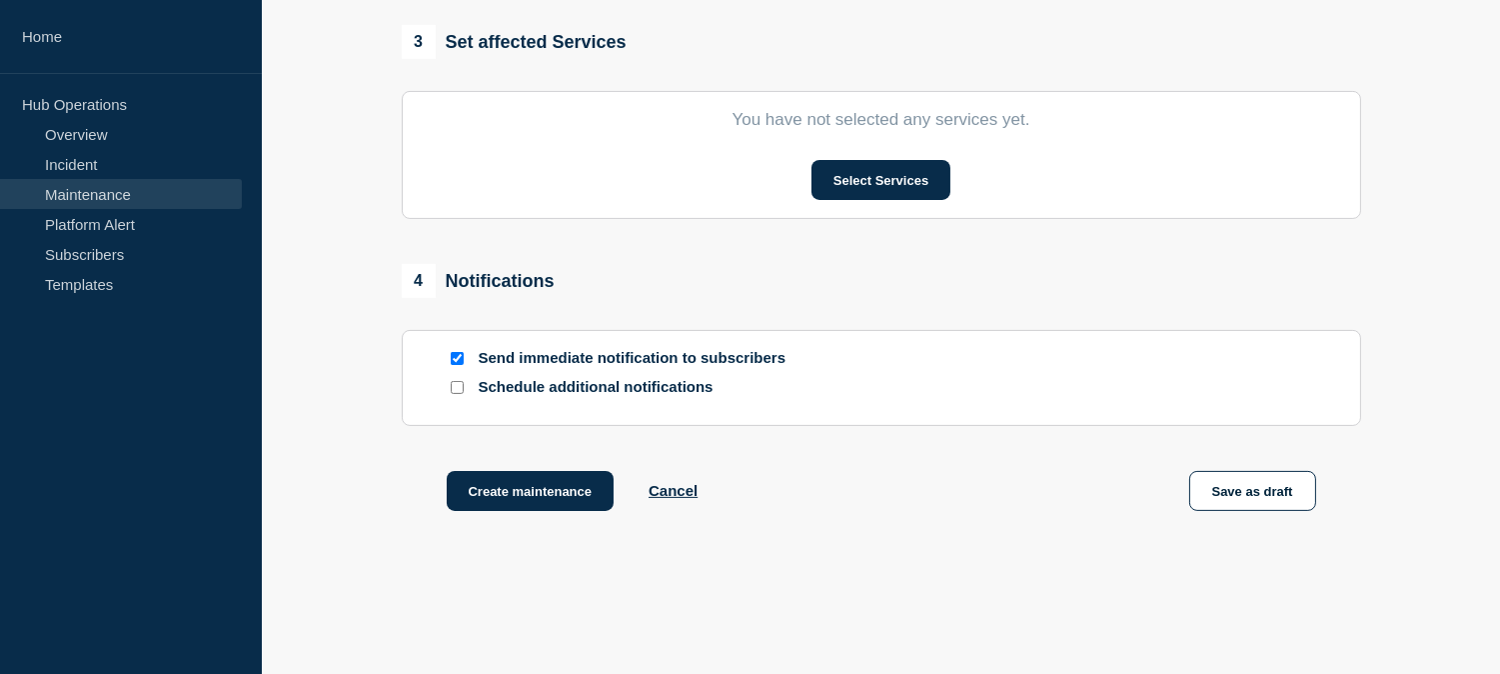
scroll to position [999, 0]
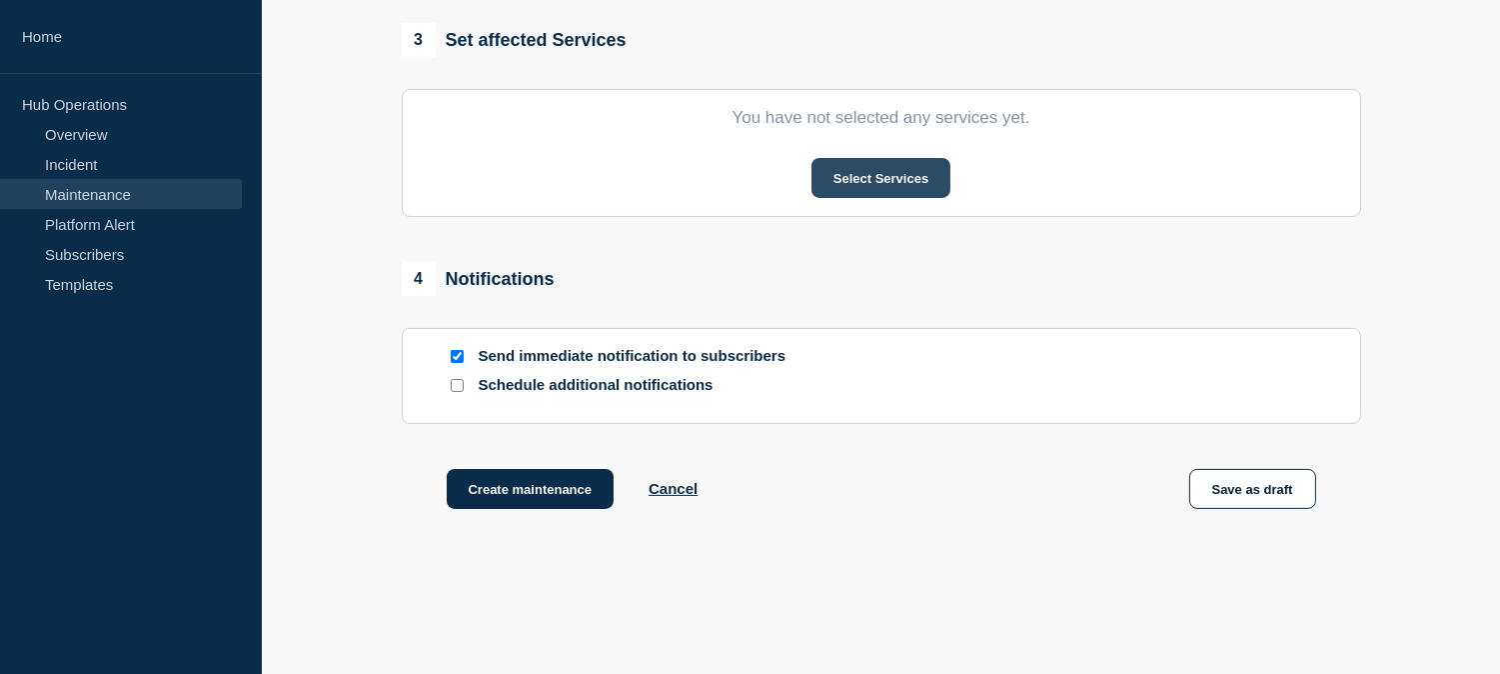
click at [886, 177] on button "Select Services" at bounding box center [880, 178] width 139 height 40
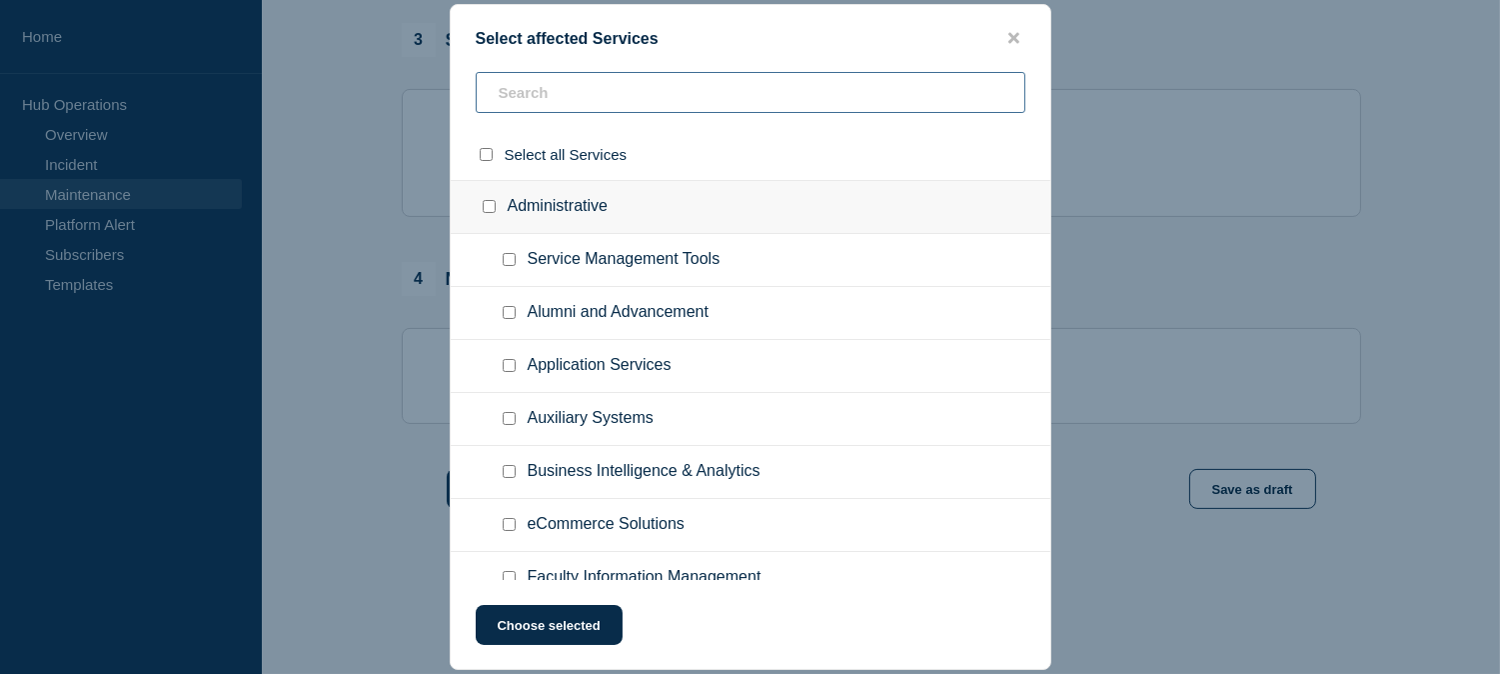
click at [628, 76] on input "text" at bounding box center [751, 92] width 550 height 41
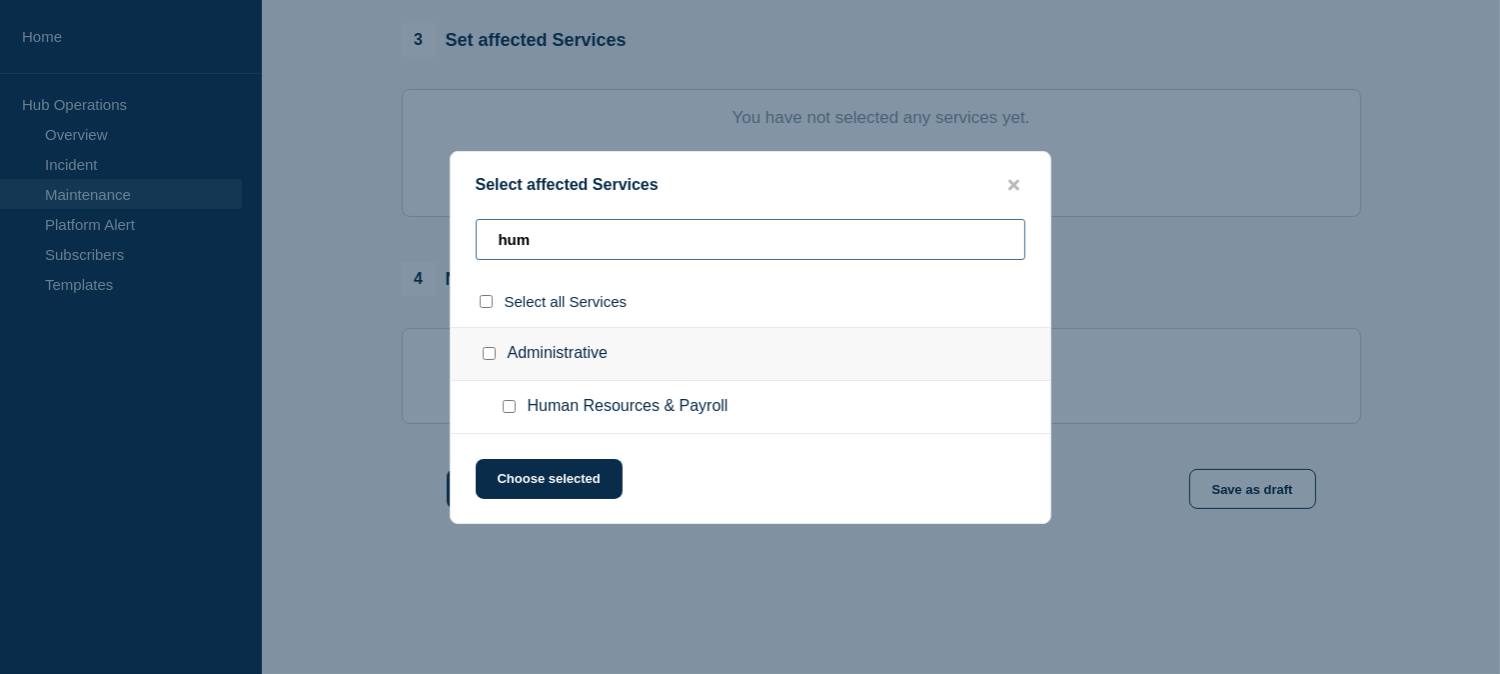
type input "hum"
drag, startPoint x: 638, startPoint y: 406, endPoint x: 563, endPoint y: 408, distance: 75.0
click at [637, 406] on span "Human Resources & Payroll" at bounding box center [628, 407] width 201 height 20
click at [505, 404] on input "Human Resources & Payroll checkbox" at bounding box center [509, 406] width 13 height 13
checkbox input "true"
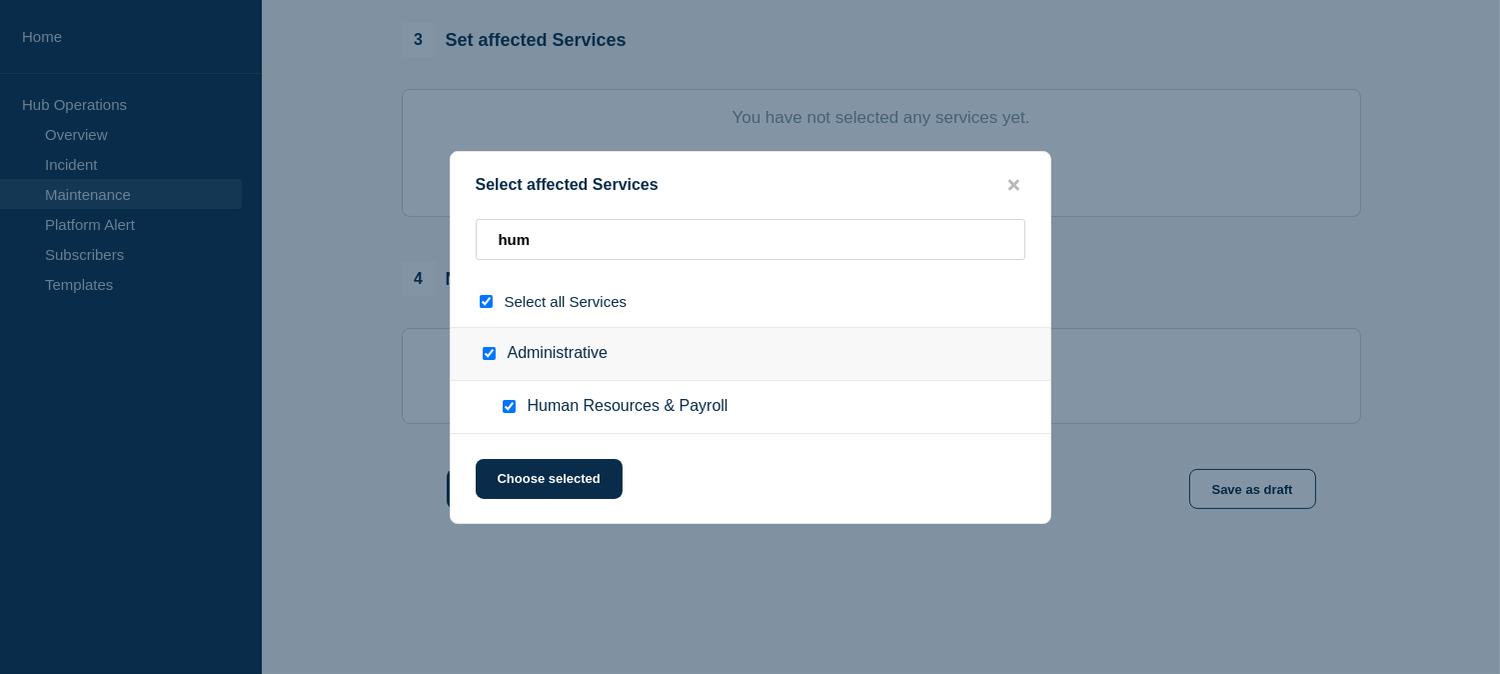
checkbox input "true"
click at [565, 483] on button "Choose selected" at bounding box center [549, 479] width 147 height 40
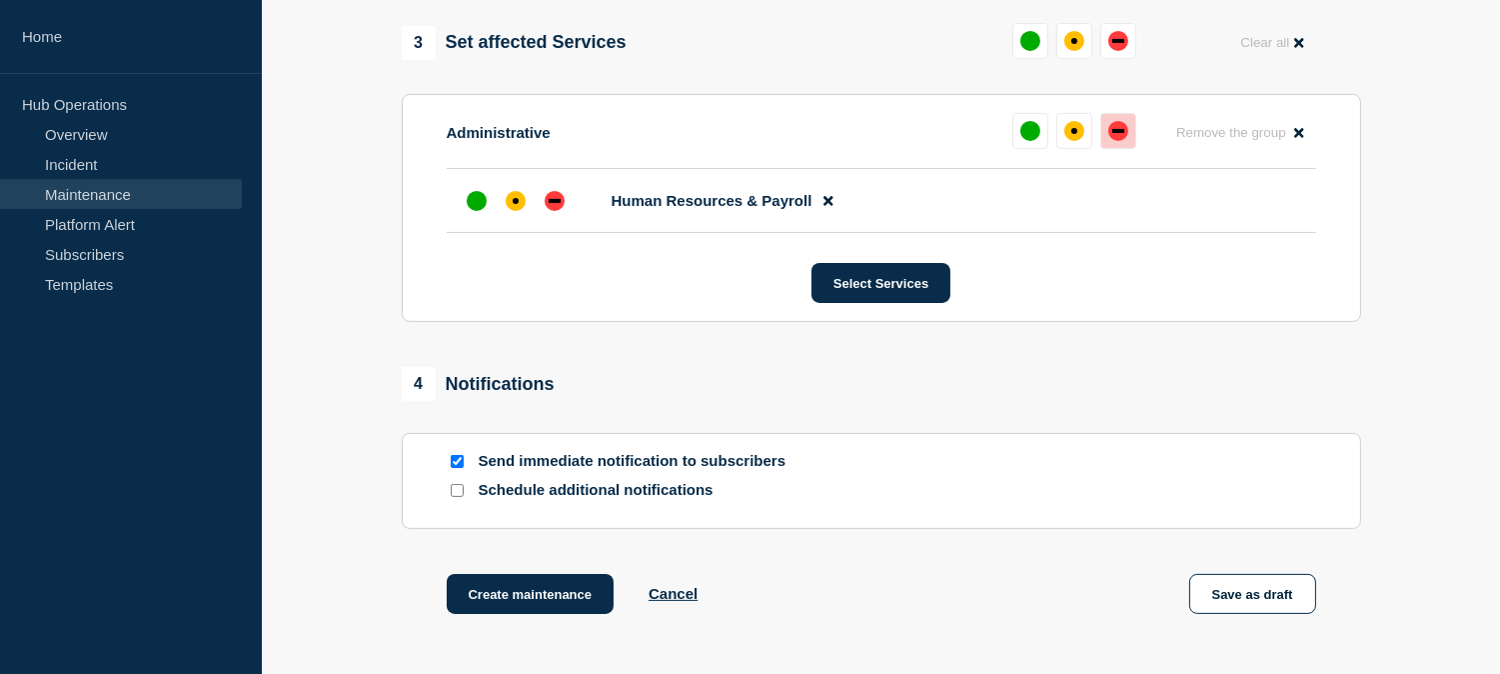
click at [1120, 131] on div "down" at bounding box center [1118, 131] width 20 height 20
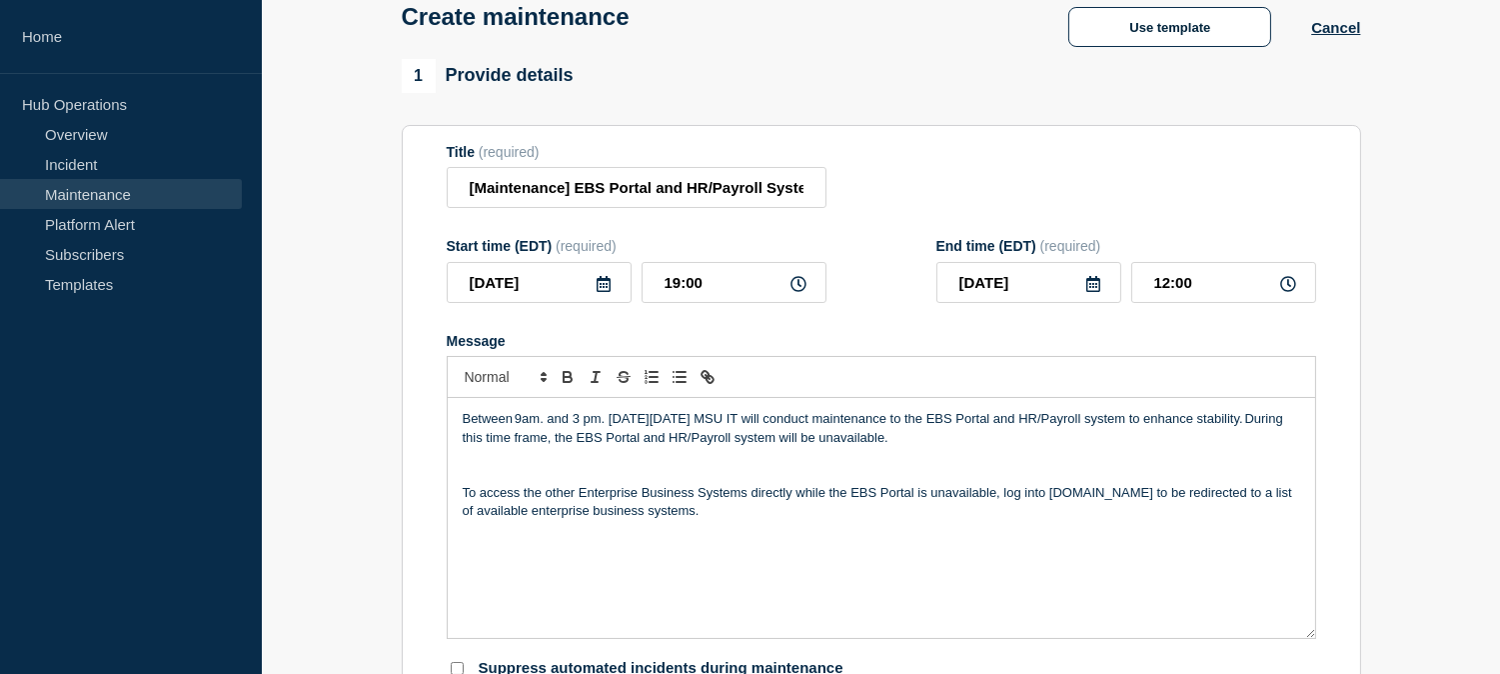
scroll to position [111, 0]
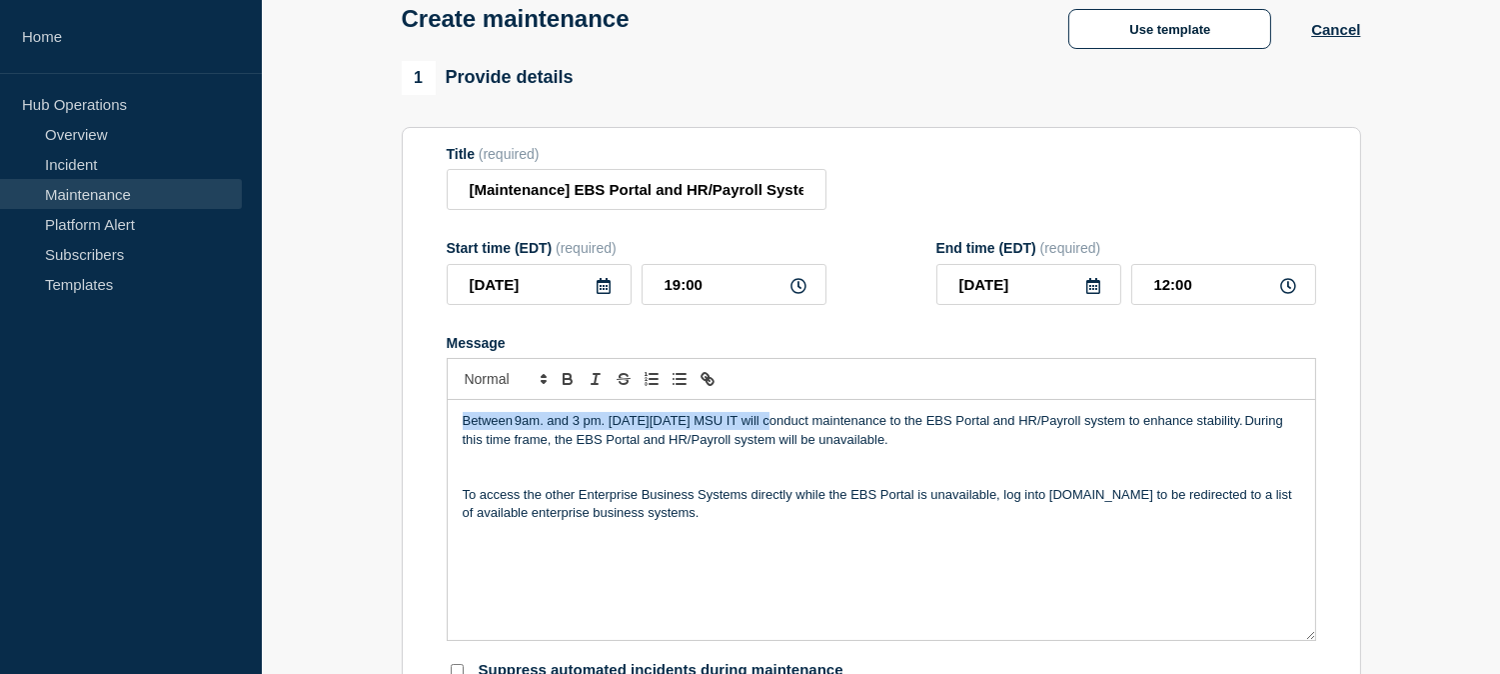
drag, startPoint x: 457, startPoint y: 424, endPoint x: 771, endPoint y: 420, distance: 314.8
click at [771, 420] on div "Between 9am. and 3 pm. [DATE][DATE] MSU IT will conduct maintenance to the EBS …" at bounding box center [881, 520] width 867 height 240
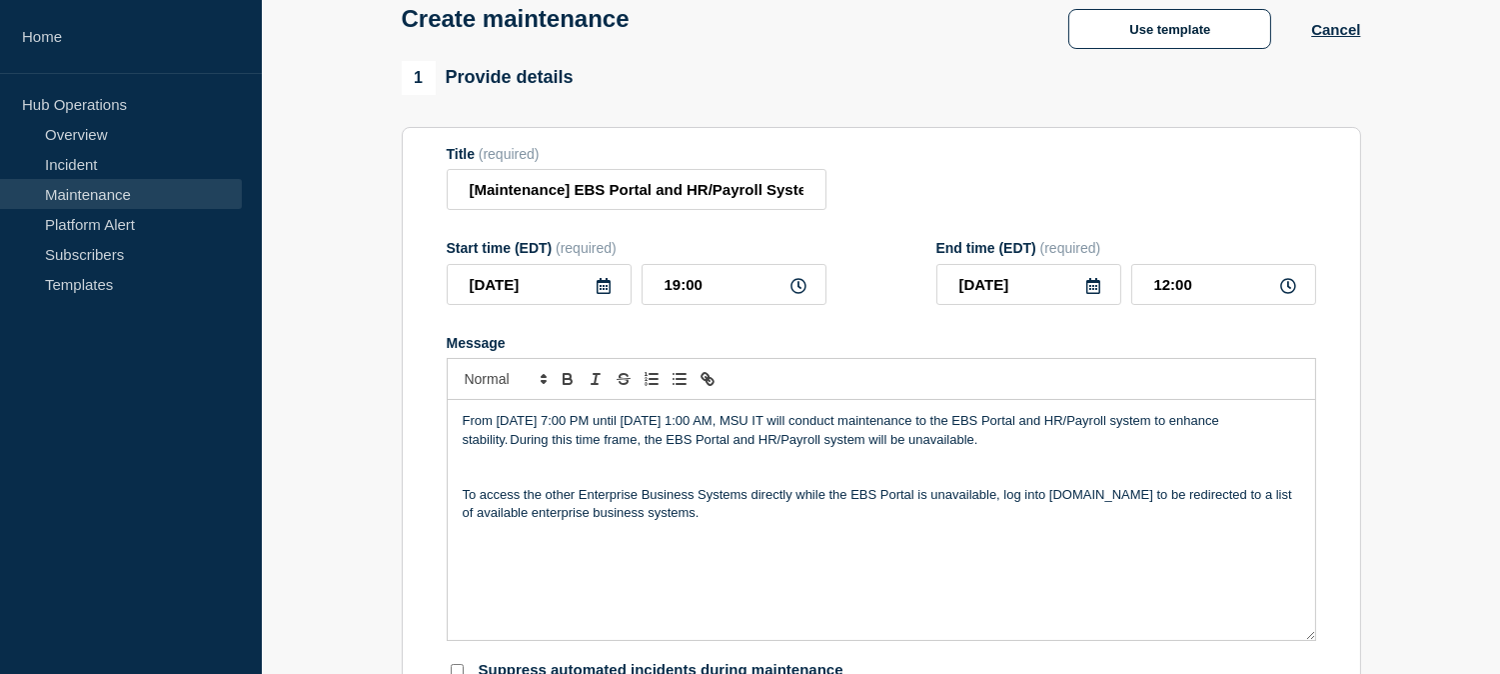
click at [521, 424] on p "From [DATE] 7:00 PM until [DATE] 1:00 AM, MSU IT will conduct maintenance to th…" at bounding box center [881, 430] width 837 height 37
click at [520, 424] on p "From [DATE] 7:00 PM until [DATE] 1:00 AM, MSU IT will conduct maintenance to th…" at bounding box center [881, 430] width 837 height 37
click at [562, 420] on p "From [DATE] 7:00 PM until [DATE] 1:00 AM, MSU IT will conduct maintenance to th…" at bounding box center [881, 430] width 837 height 37
click at [761, 423] on p "From [DATE] 7:00 PM until [DATE] 1:00 AM, MSU IT will conduct maintenance to th…" at bounding box center [881, 430] width 837 height 37
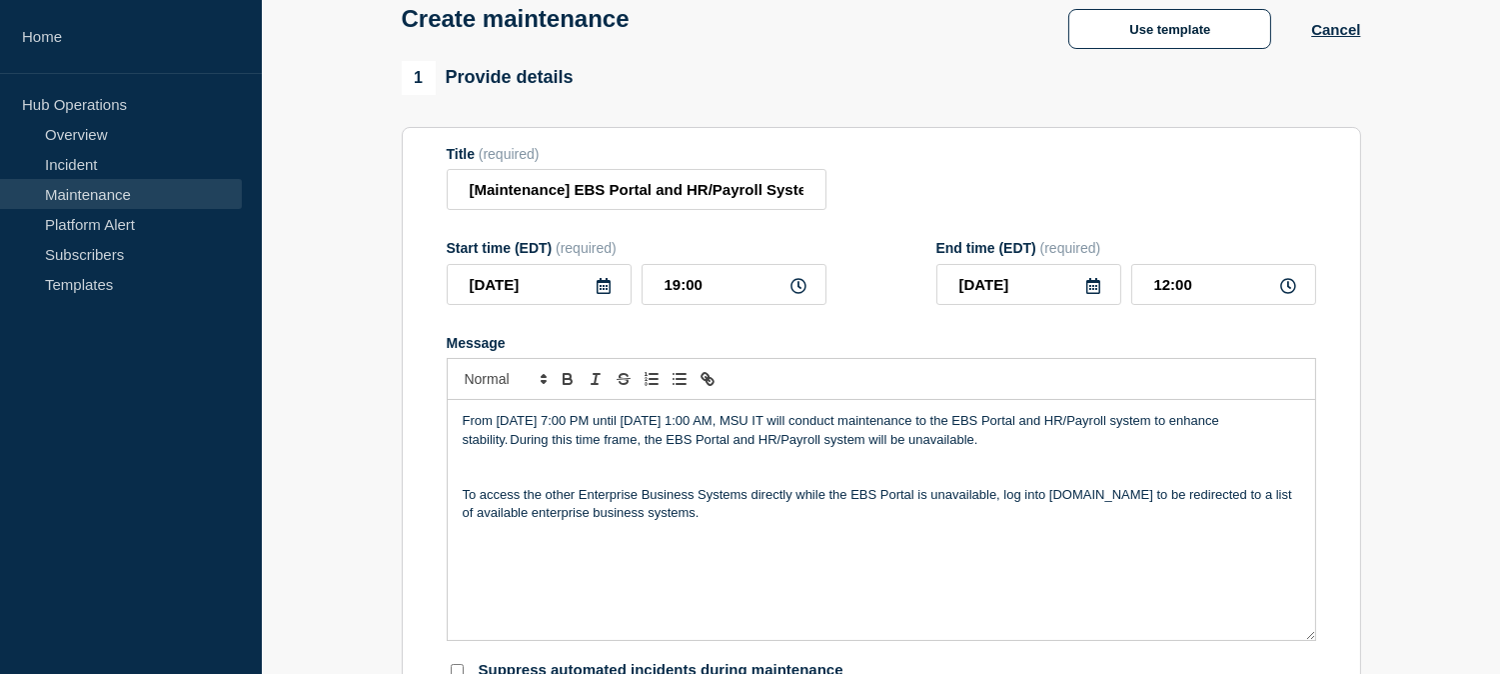
click at [797, 446] on p "From [DATE] 7:00 PM until [DATE] 1:00 AM, MSU IT will conduct maintenance to th…" at bounding box center [881, 430] width 837 height 37
click at [790, 421] on p "From [DATE] 7:00 PM until [DATE] 1:00 AM, MSU IT will conduct maintenance to th…" at bounding box center [881, 430] width 837 height 37
click at [827, 425] on p "From [DATE] 7:00 PM until [DATE] 1:00 AM, MSU IT will conduct maintenance to th…" at bounding box center [881, 430] width 837 height 37
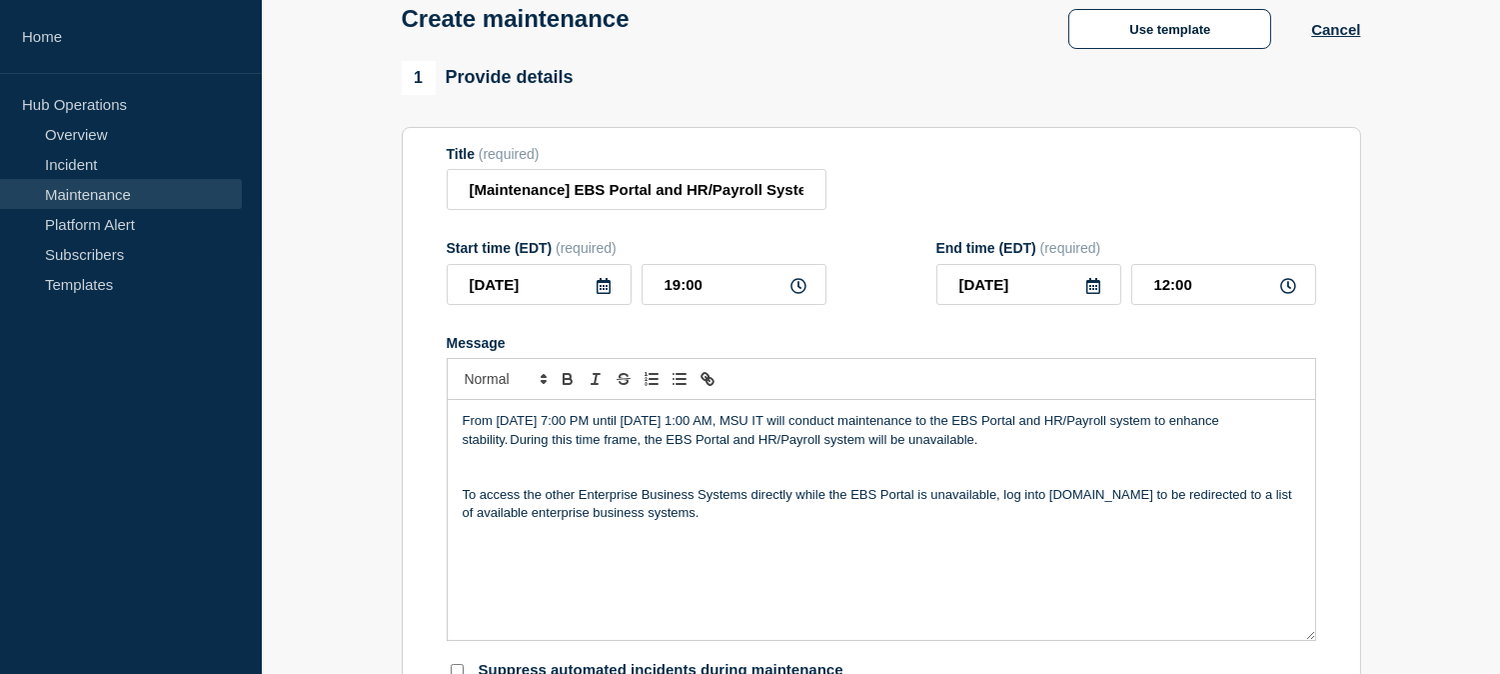
click at [919, 424] on p "From [DATE] 7:00 PM until [DATE] 1:00 AM, MSU IT will conduct maintenance to th…" at bounding box center [881, 430] width 837 height 37
click at [711, 202] on input "[Maintenance] EBS Portal and HR/Payroll System Will Be Unavailable During Plann…" at bounding box center [637, 189] width 380 height 41
click at [734, 191] on input "[Maintenance] EBS Portal and HR/Payroll System Will Be Unavailable During Plann…" at bounding box center [637, 189] width 380 height 41
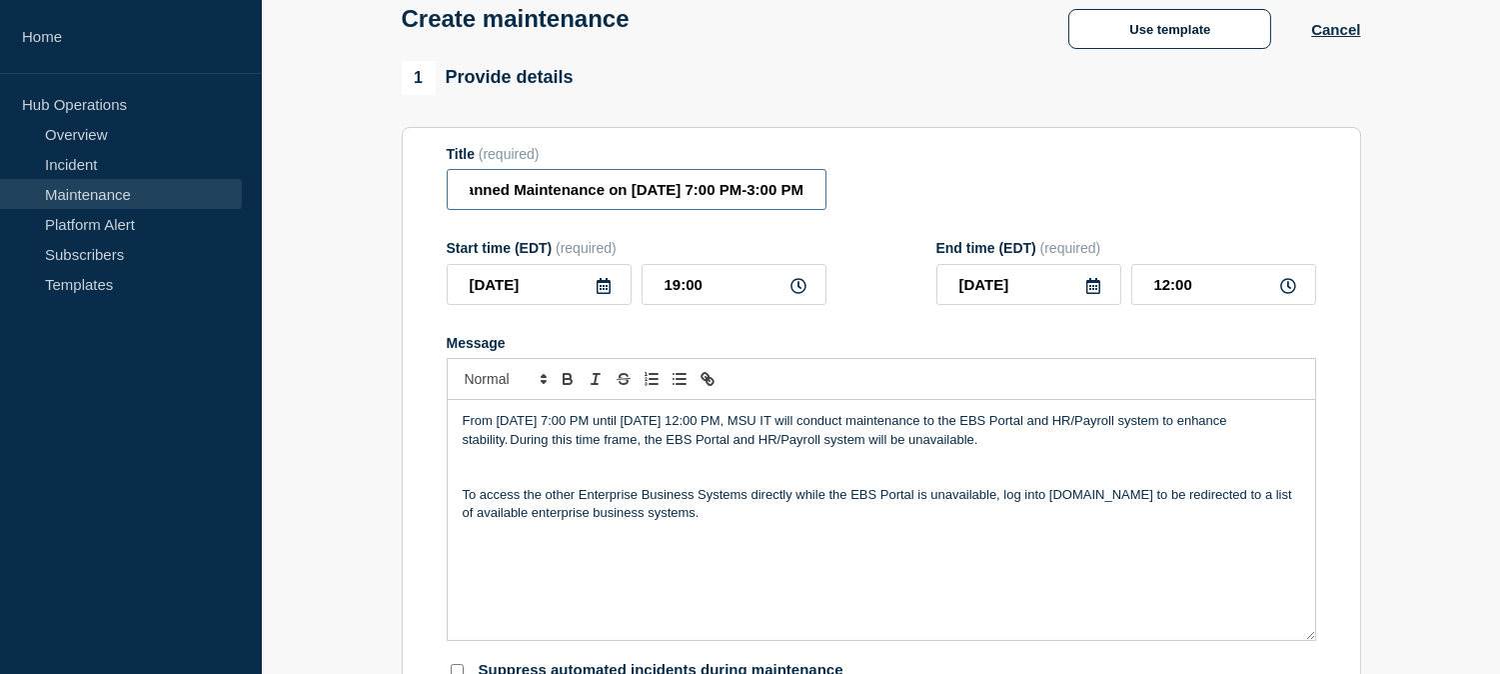
drag, startPoint x: 741, startPoint y: 194, endPoint x: 841, endPoint y: 192, distance: 99.9
click at [841, 192] on div "Title (required) [Maintenance] EBS Portal and HR/Payroll System Will Be Unavail…" at bounding box center [881, 178] width 869 height 65
paste input "to [DATE] 1:00 A"
click at [648, 200] on input "[Maintenance] EBS Portal and HR/Payroll System Will Be Unavailable During Plann…" at bounding box center [637, 189] width 380 height 41
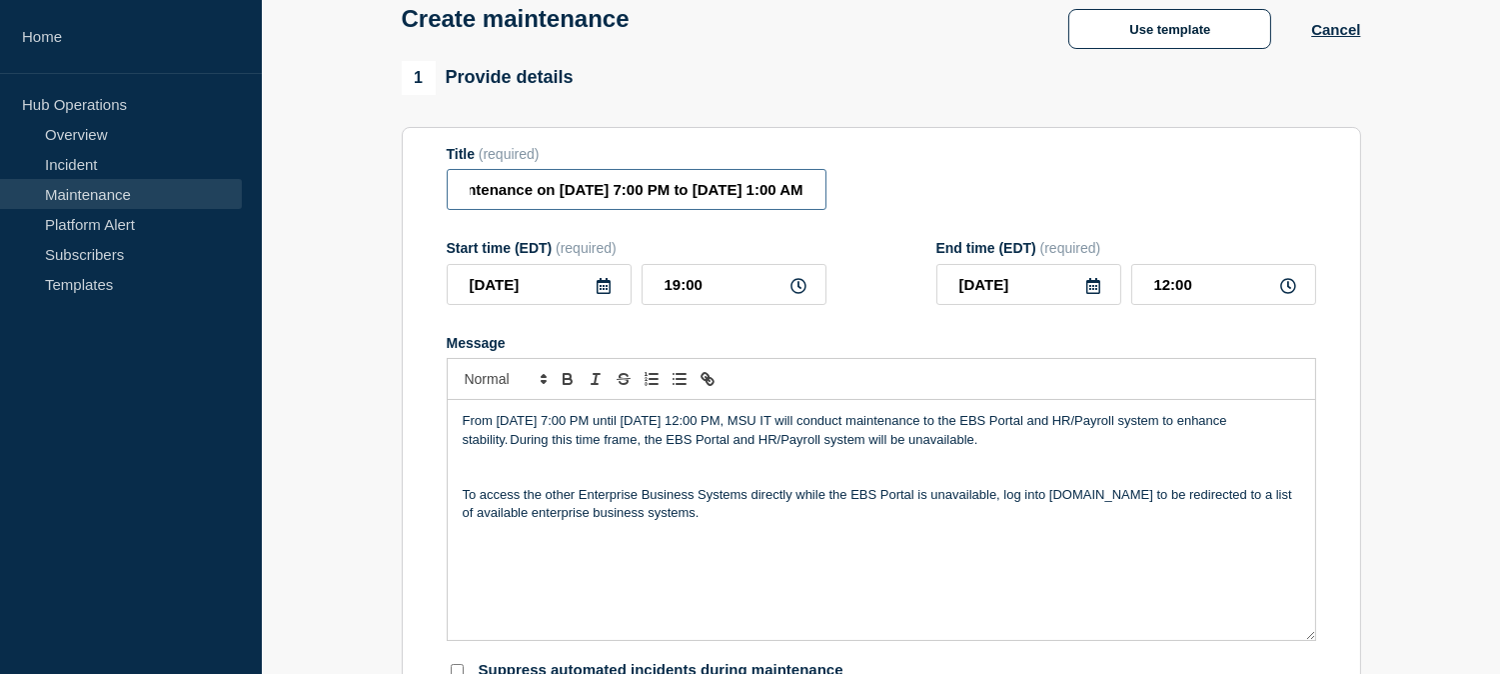
scroll to position [0, 0]
click at [695, 195] on input "[Maintenance] EBS Portal and HR/Payroll System Will Be Unavailable During Plann…" at bounding box center [637, 189] width 380 height 41
click at [680, 194] on input "[Maintenance] EBS Portal and HR/Payroll System Will Be Unavailable During Plann…" at bounding box center [637, 189] width 380 height 41
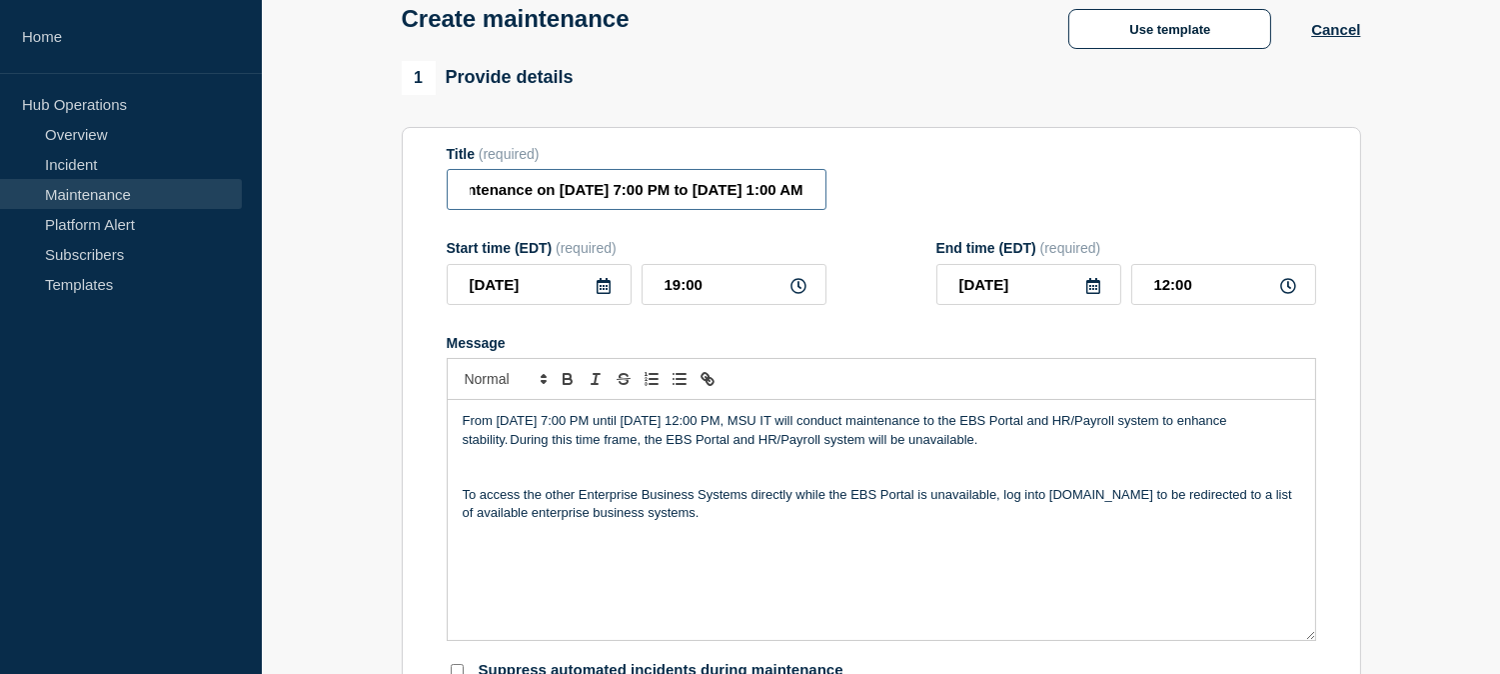
click at [710, 190] on input "[Maintenance] EBS Portal and HR/Payroll System Will Be Unavailable During Plann…" at bounding box center [637, 189] width 380 height 41
click at [760, 192] on input "[Maintenance] EBS Portal and HR/Payroll System Will Be Unavailable During Plann…" at bounding box center [637, 189] width 380 height 41
click at [787, 196] on input "[Maintenance] EBS Portal and HR/Payroll System Will Be Unavailable During Plann…" at bounding box center [637, 189] width 380 height 41
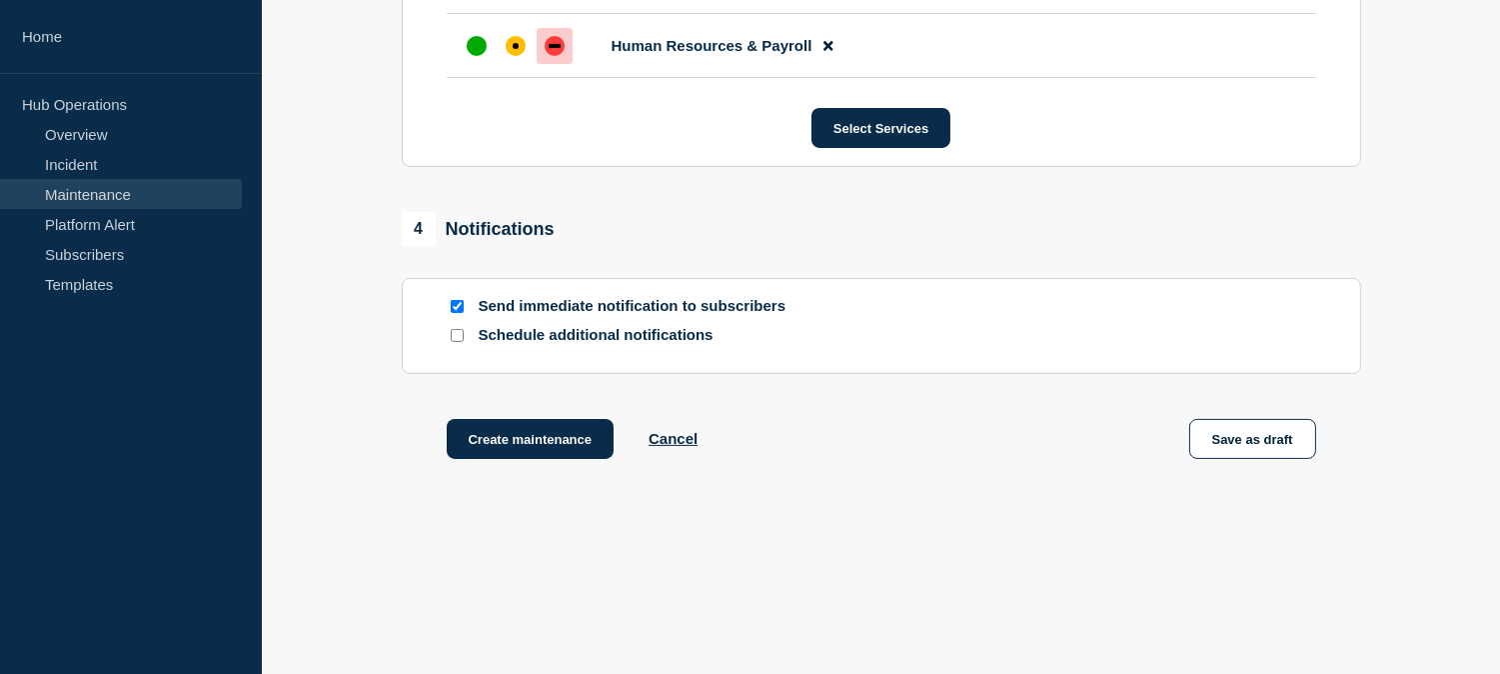
scroll to position [1176, 0]
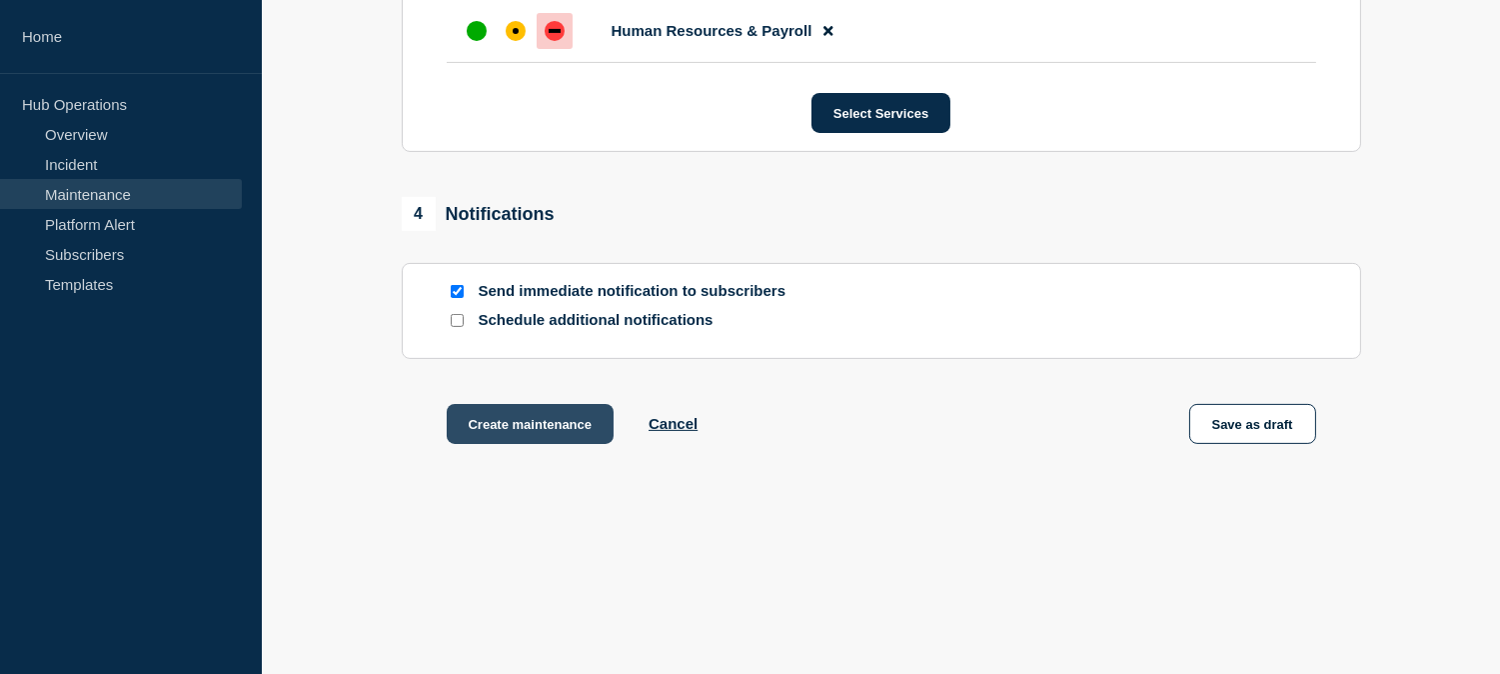
type input "[Maintenance] EBS Portal and HR/Payroll System Will Be Unavailable During Plann…"
click at [538, 422] on button "Create maintenance" at bounding box center [531, 424] width 168 height 40
